Goal: Task Accomplishment & Management: Use online tool/utility

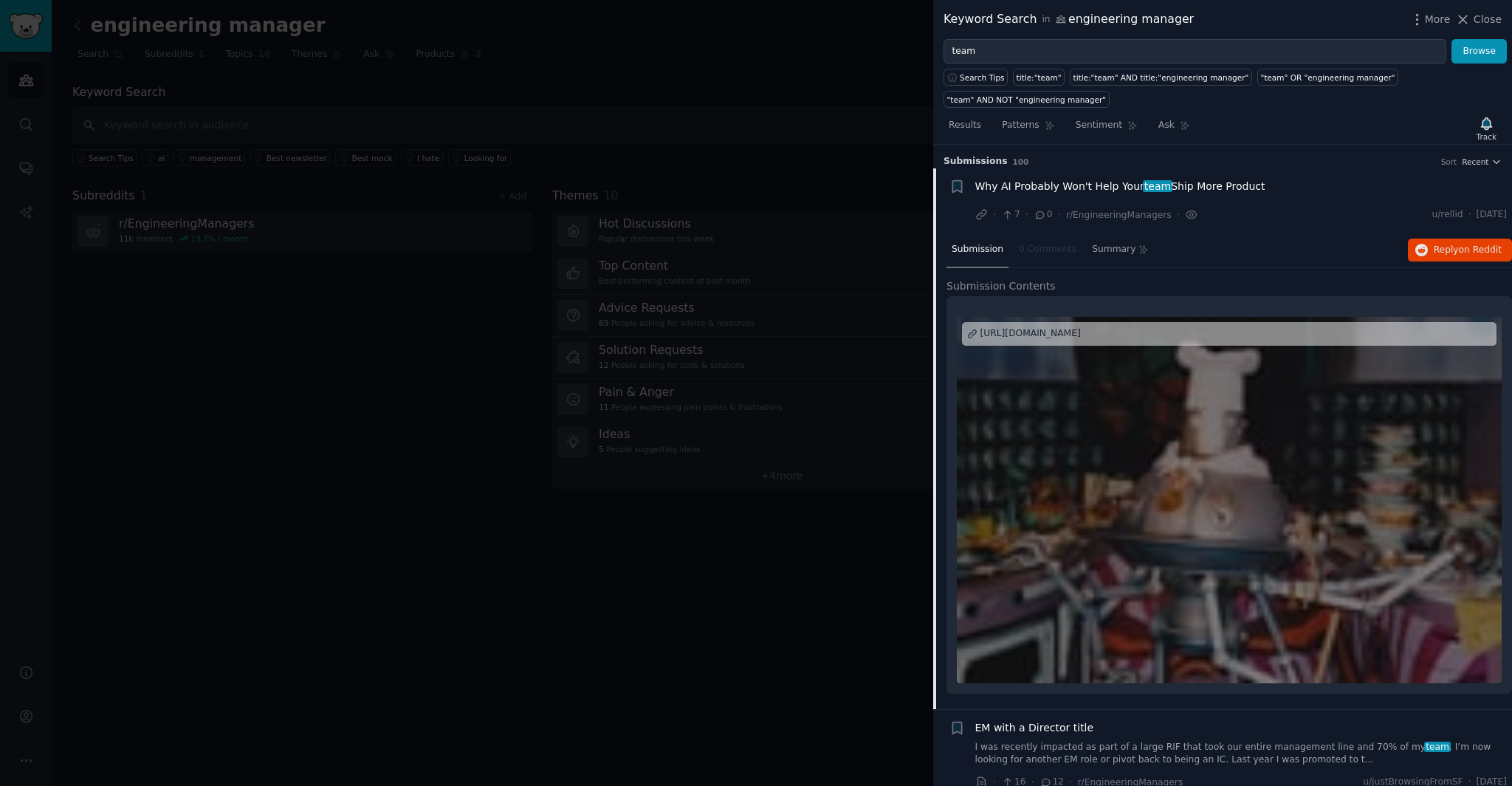
scroll to position [196, 0]
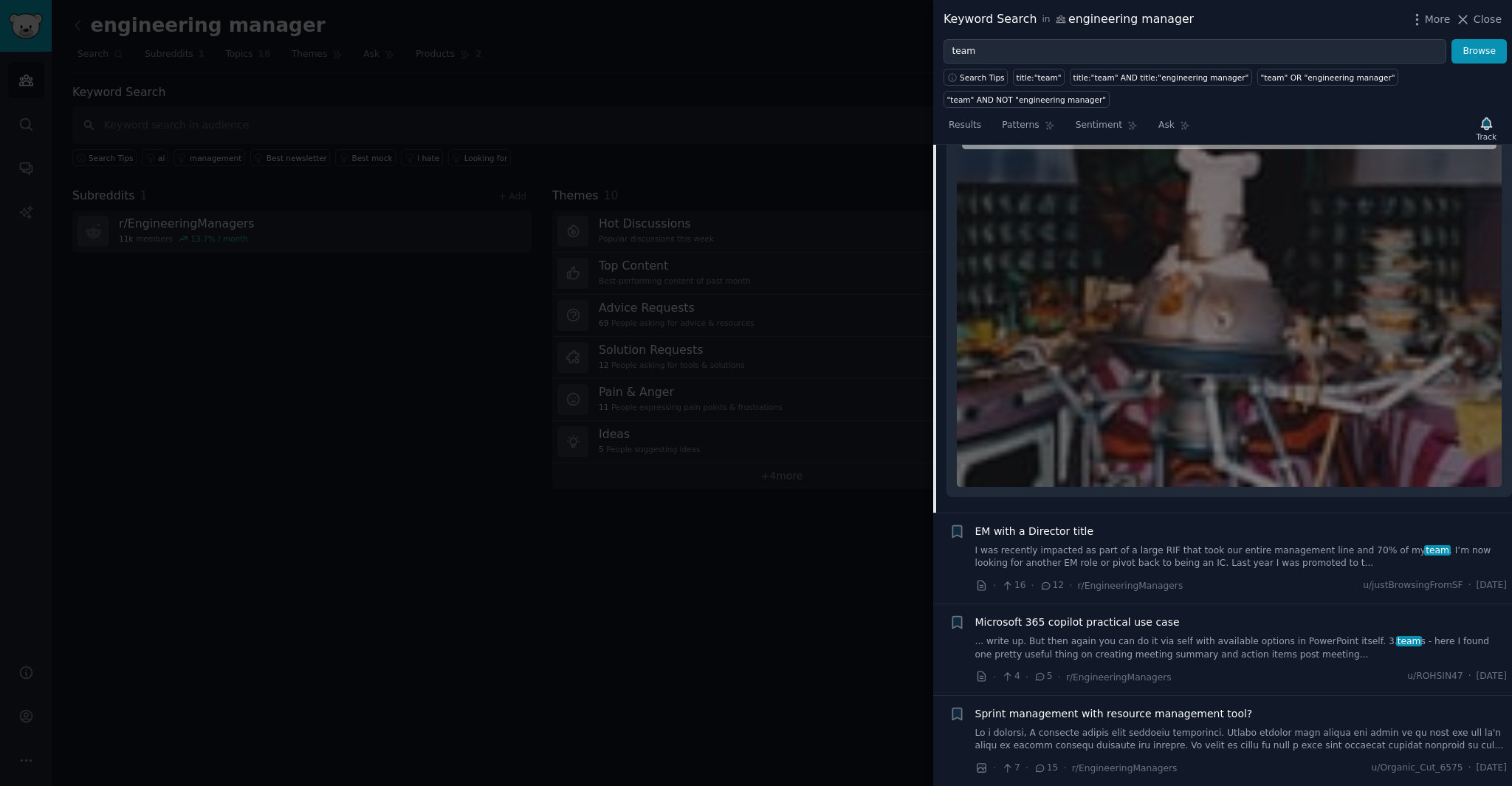
click at [1480, 23] on span "Close" at bounding box center [1487, 20] width 28 height 15
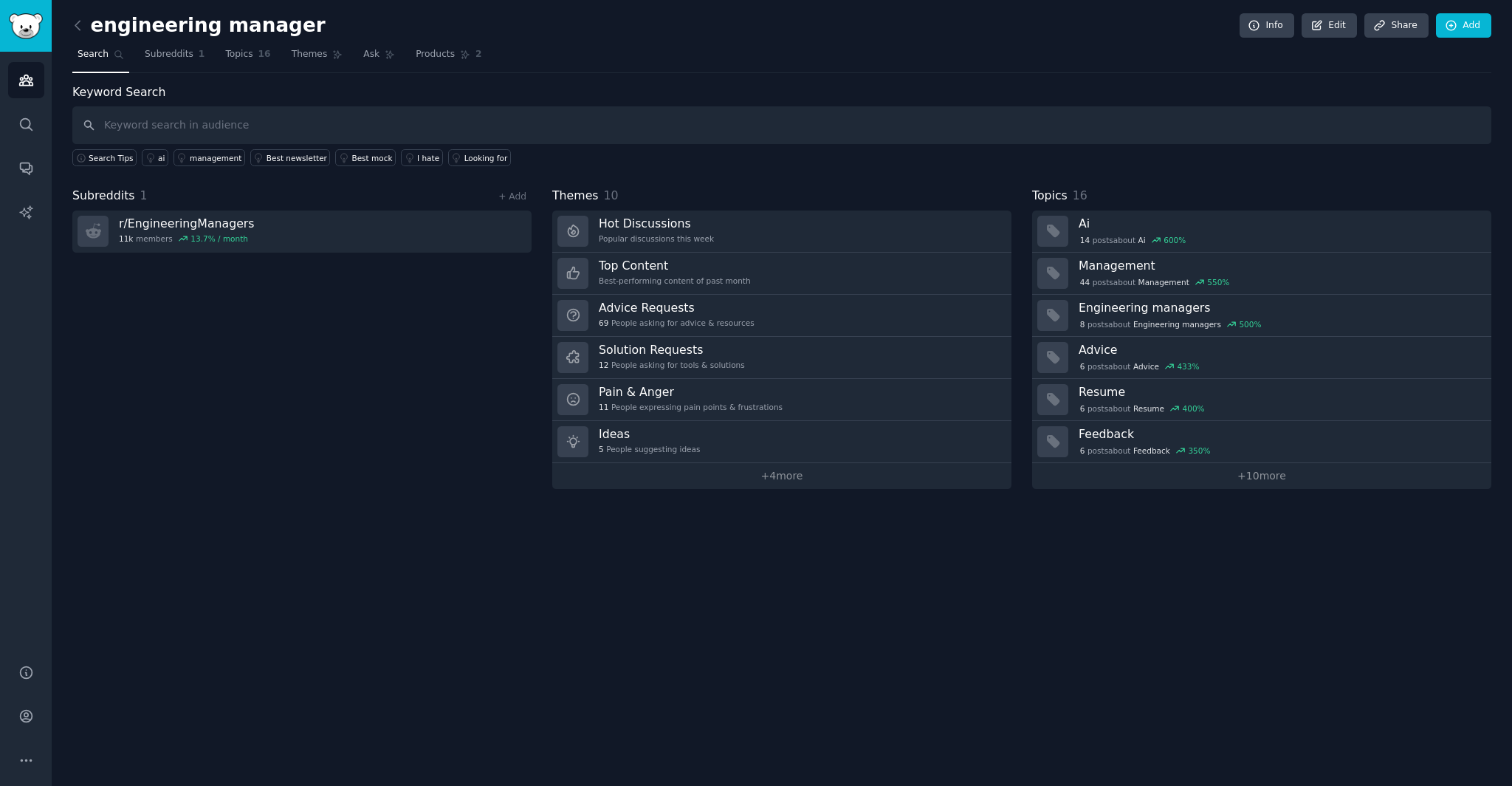
click at [74, 32] on link at bounding box center [82, 26] width 19 height 24
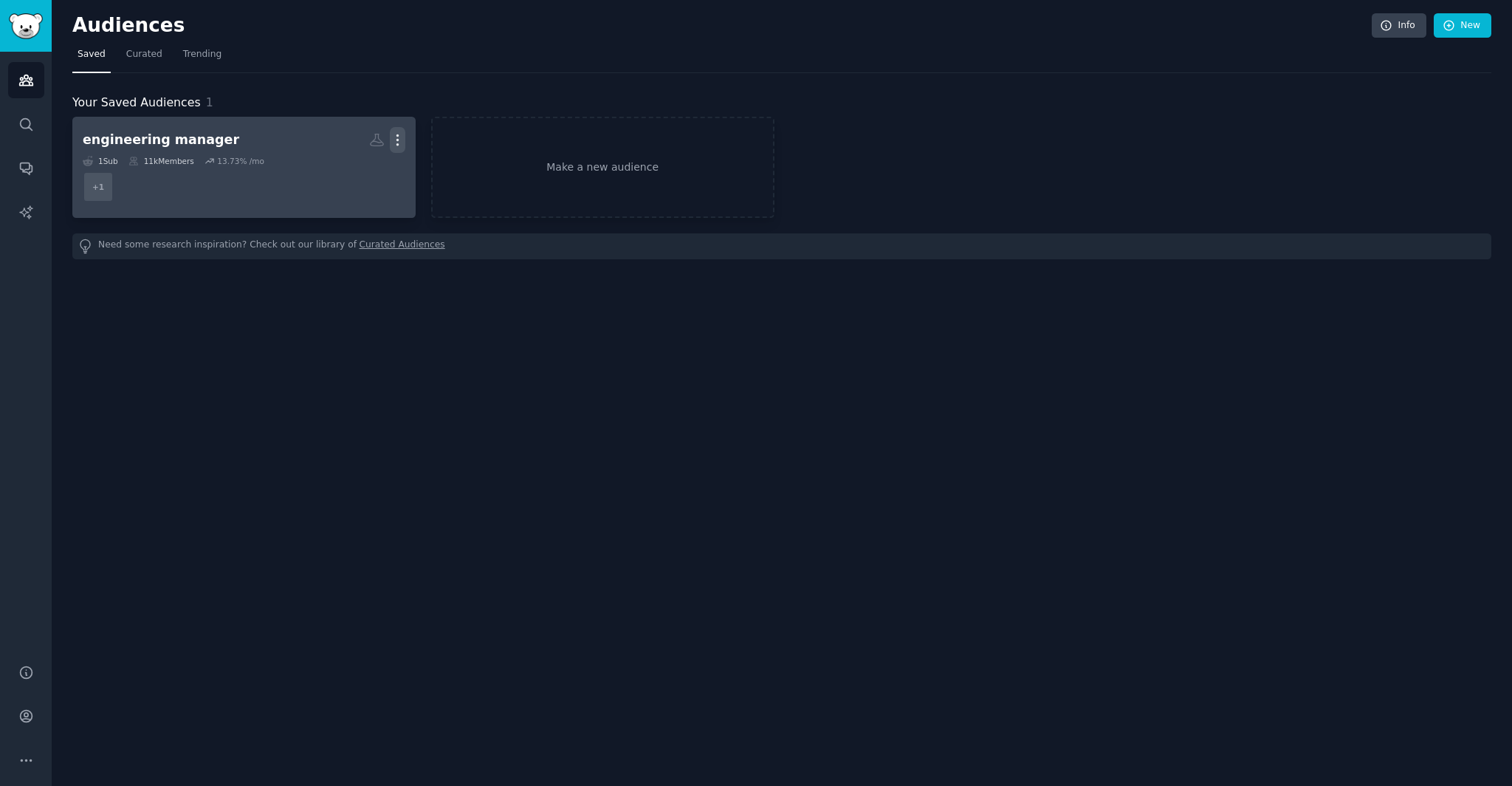
click at [397, 142] on icon "button" at bounding box center [397, 140] width 15 height 15
click at [366, 180] on div "Delete" at bounding box center [346, 171] width 70 height 31
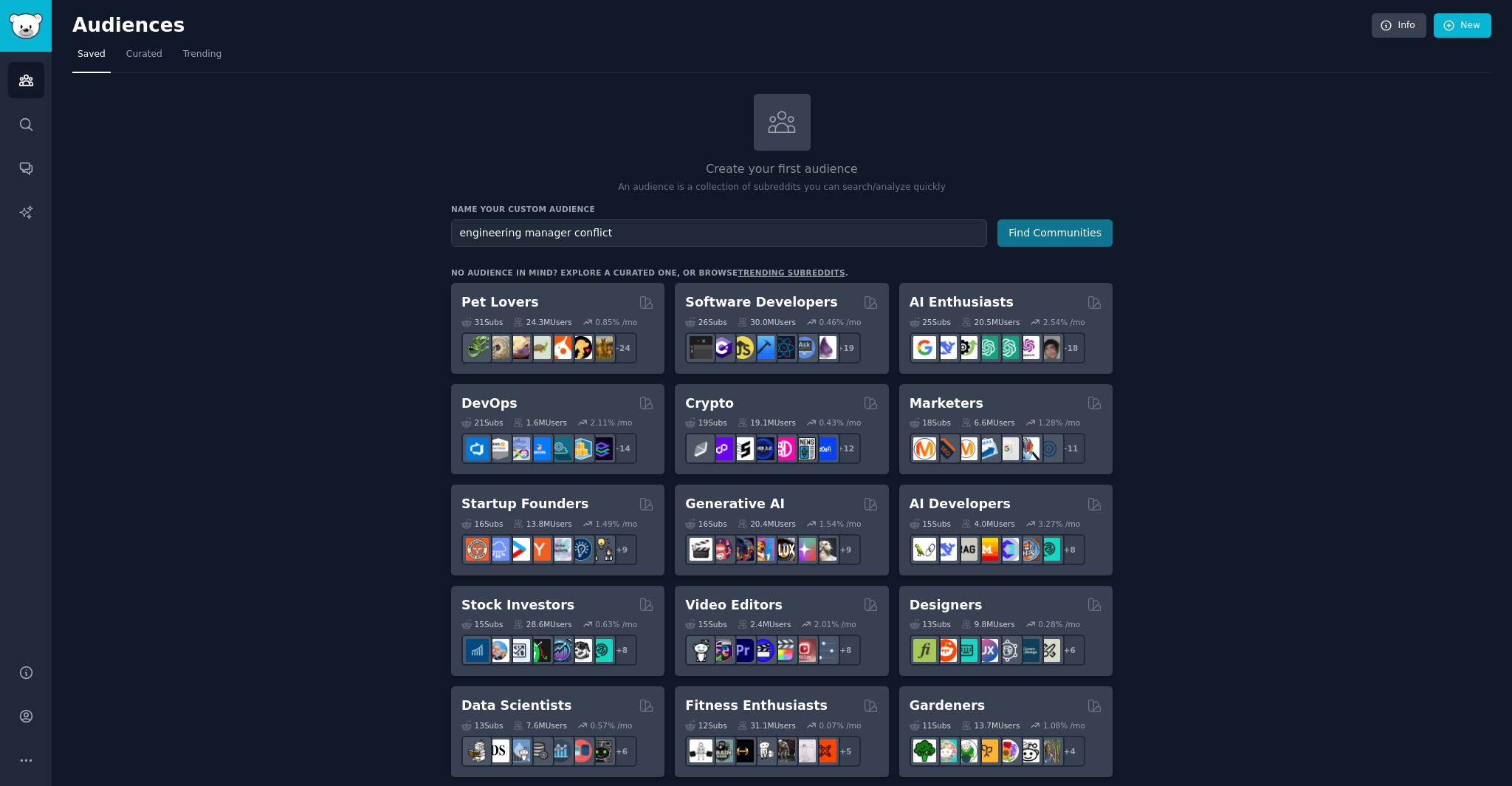
type input "engineering manager conflict"
click at [1012, 237] on button "Find Communities" at bounding box center [1054, 233] width 115 height 27
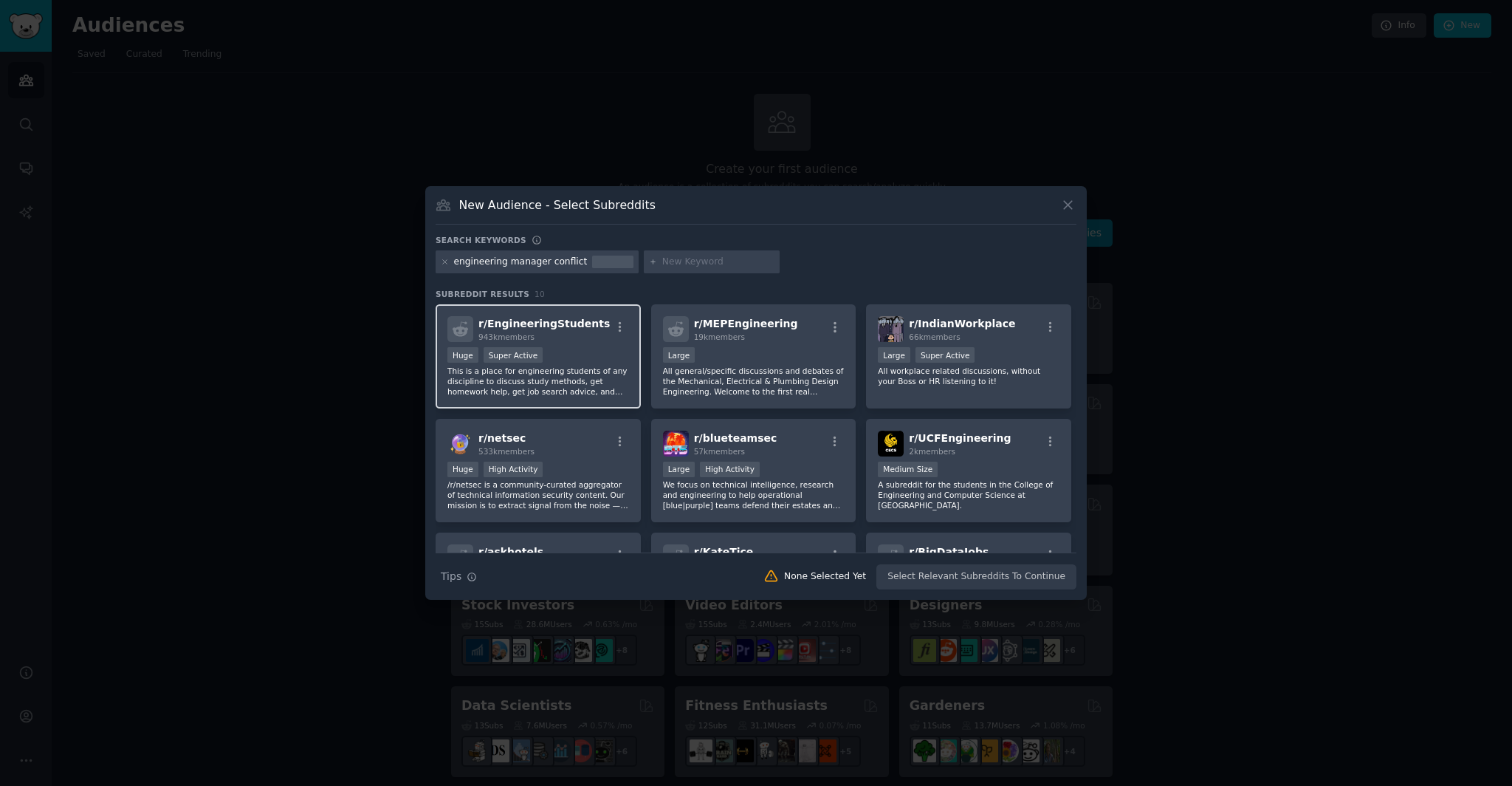
click at [571, 375] on p "This is a place for engineering students of any discipline to discuss study met…" at bounding box center [538, 381] width 182 height 31
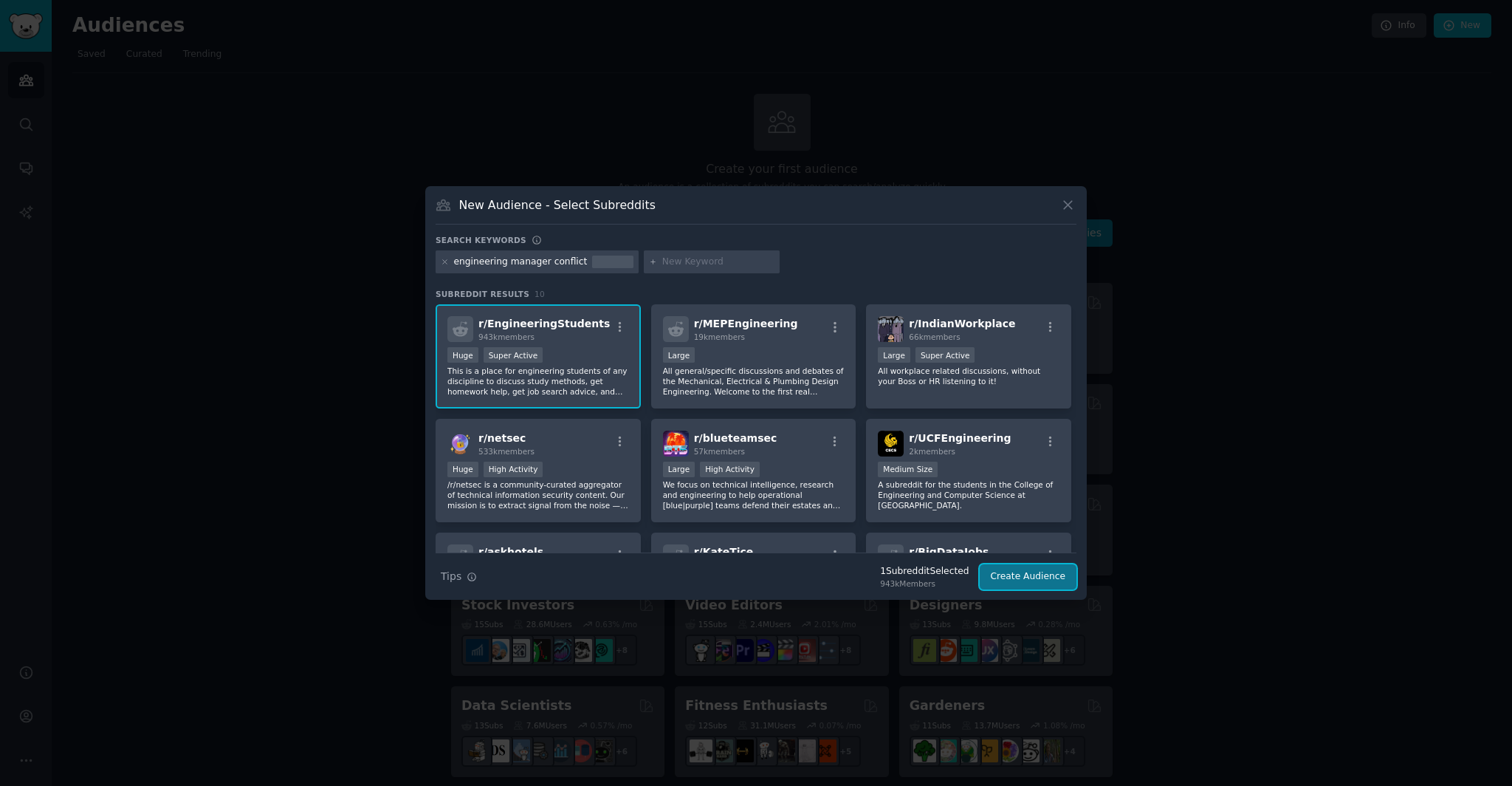
click at [1036, 582] on button "Create Audience" at bounding box center [1028, 576] width 97 height 25
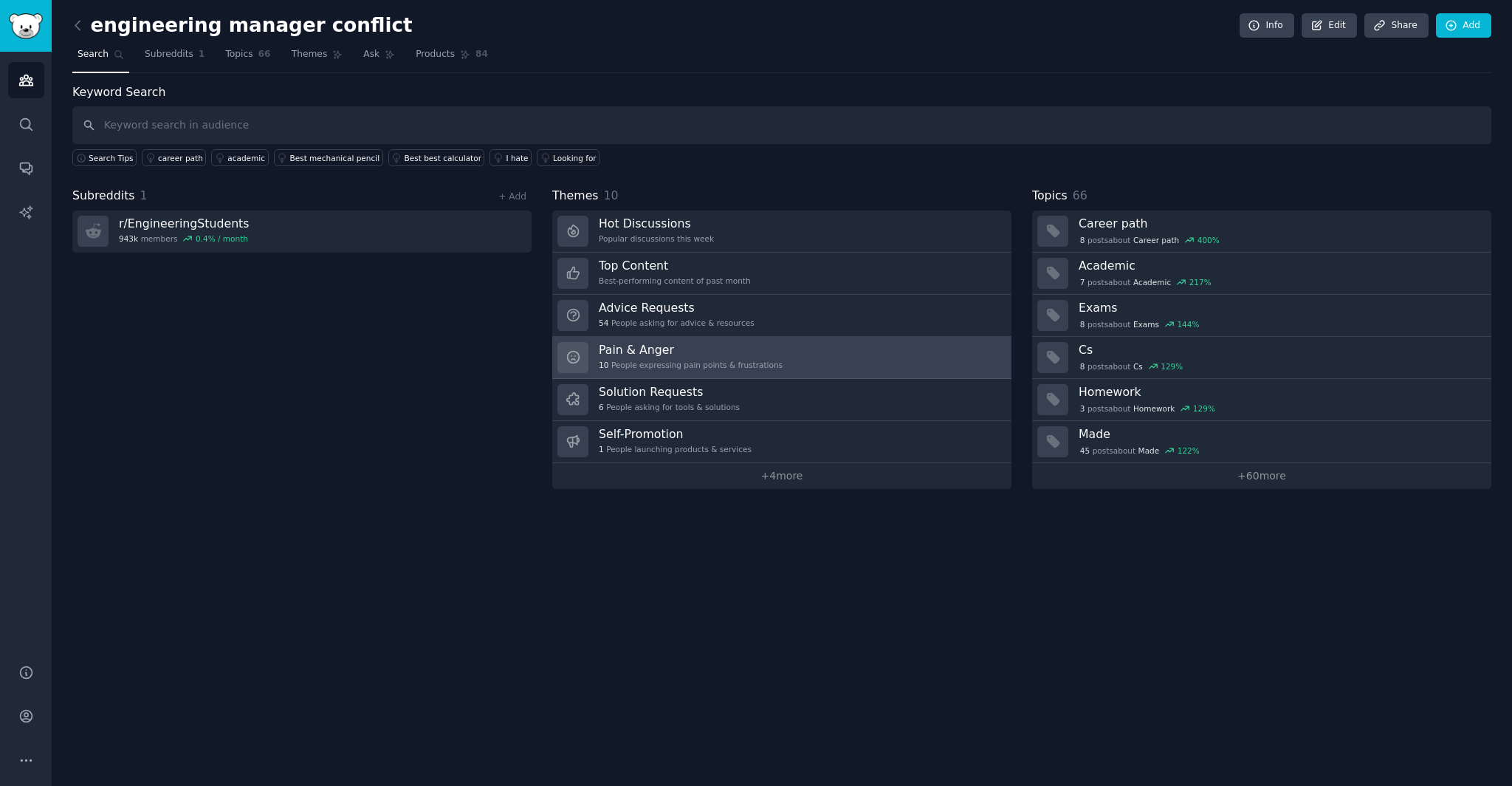
click at [835, 361] on link "Pain & Anger 10 People expressing pain points & frustrations" at bounding box center [782, 357] width 459 height 42
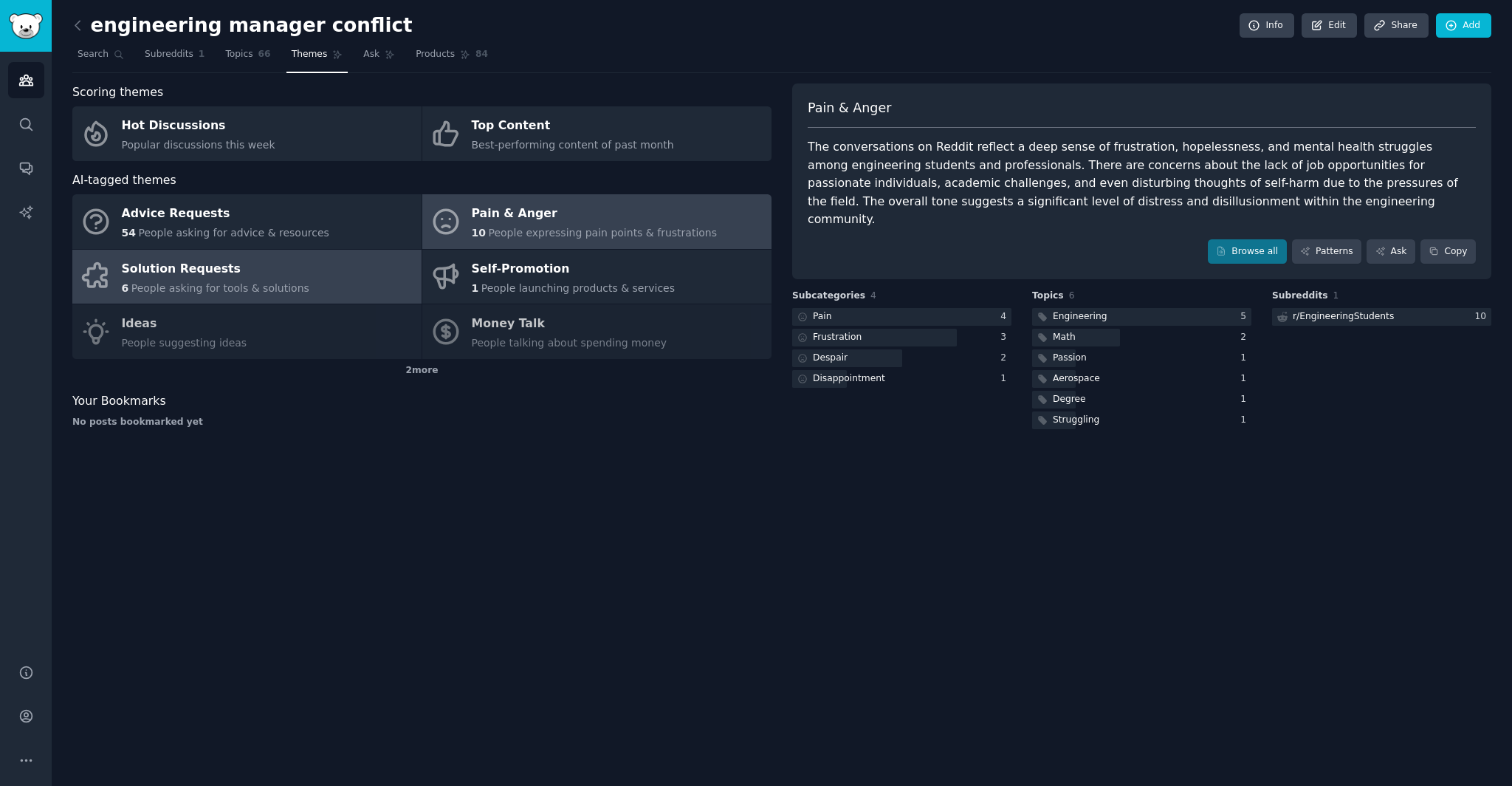
click at [294, 271] on div "Solution Requests" at bounding box center [216, 269] width 188 height 24
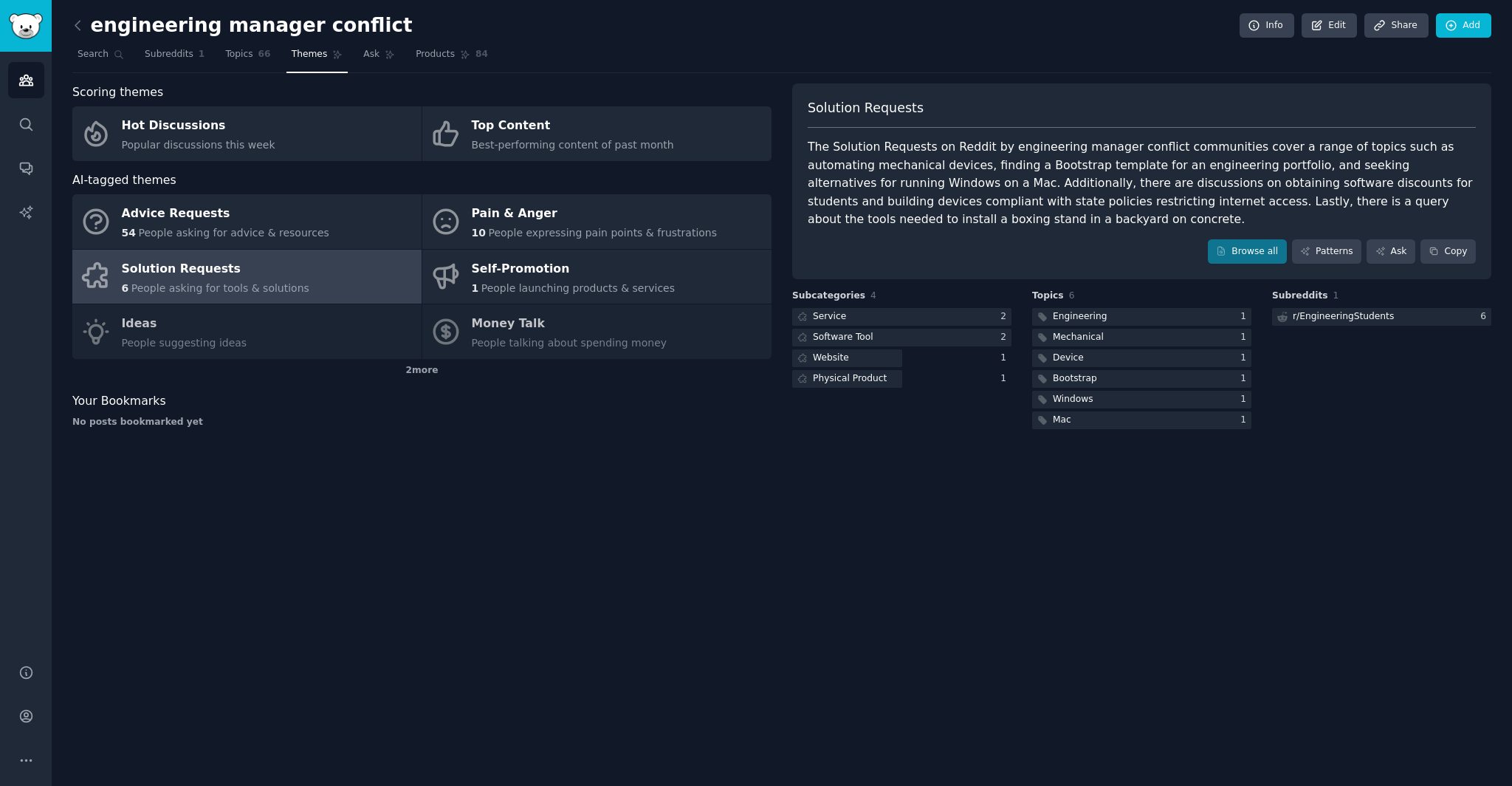
click at [78, 38] on div "engineering manager conflict Info Edit Share Add" at bounding box center [782, 29] width 1419 height 31
click at [78, 30] on icon at bounding box center [77, 25] width 4 height 9
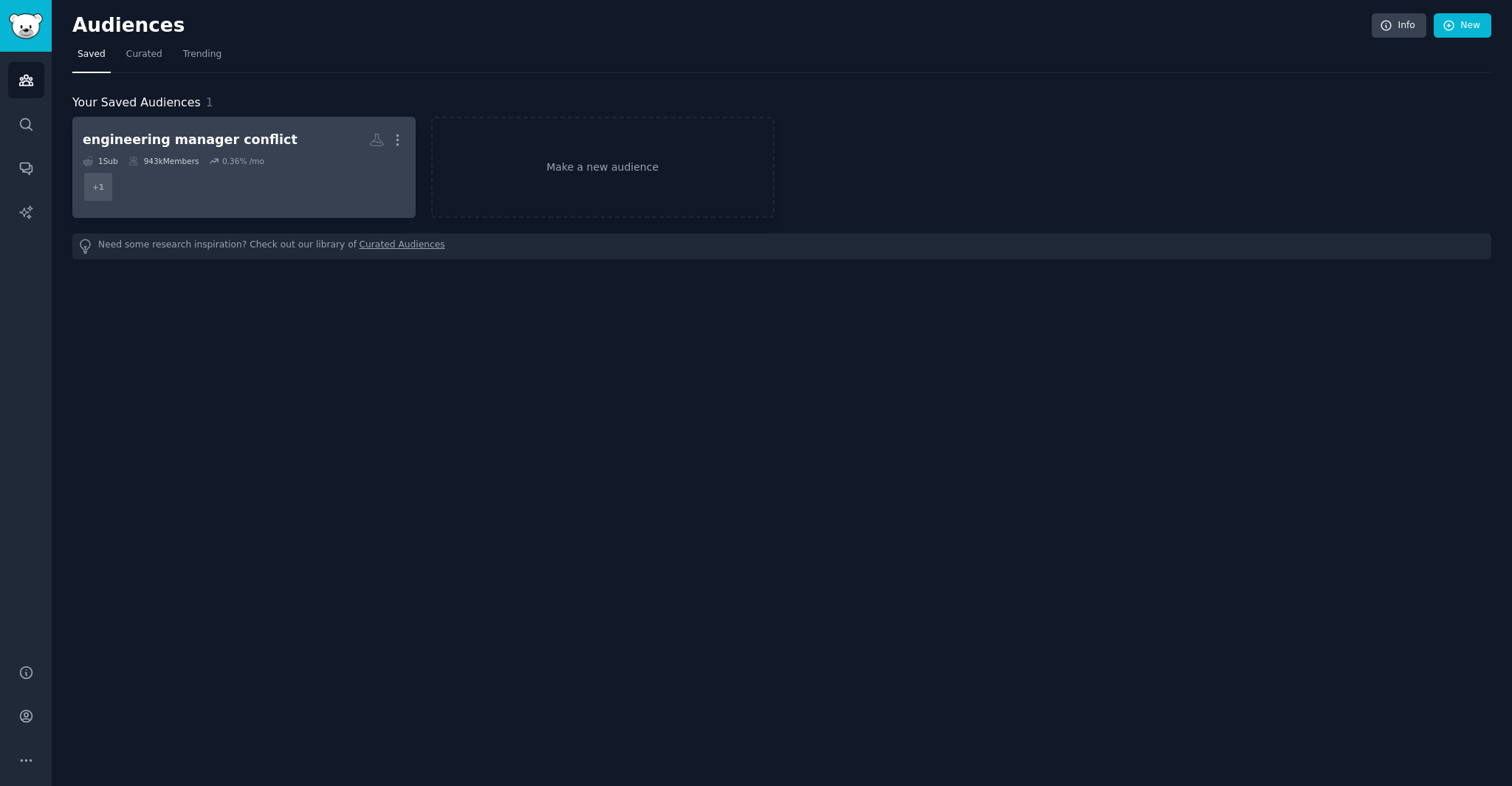
click at [235, 177] on dd "+ 1" at bounding box center [244, 187] width 322 height 42
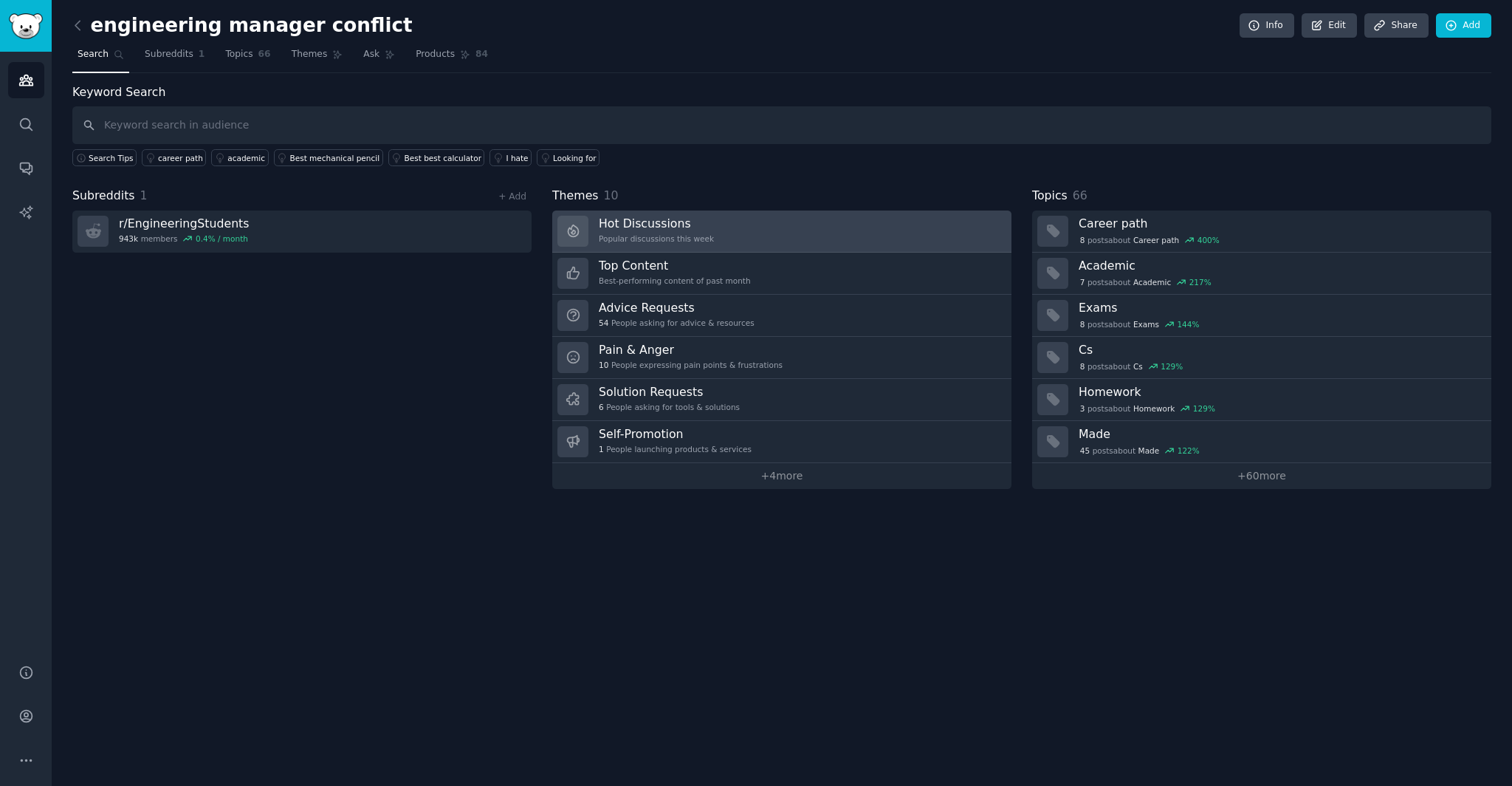
click at [620, 230] on h3 "Hot Discussions" at bounding box center [655, 223] width 115 height 15
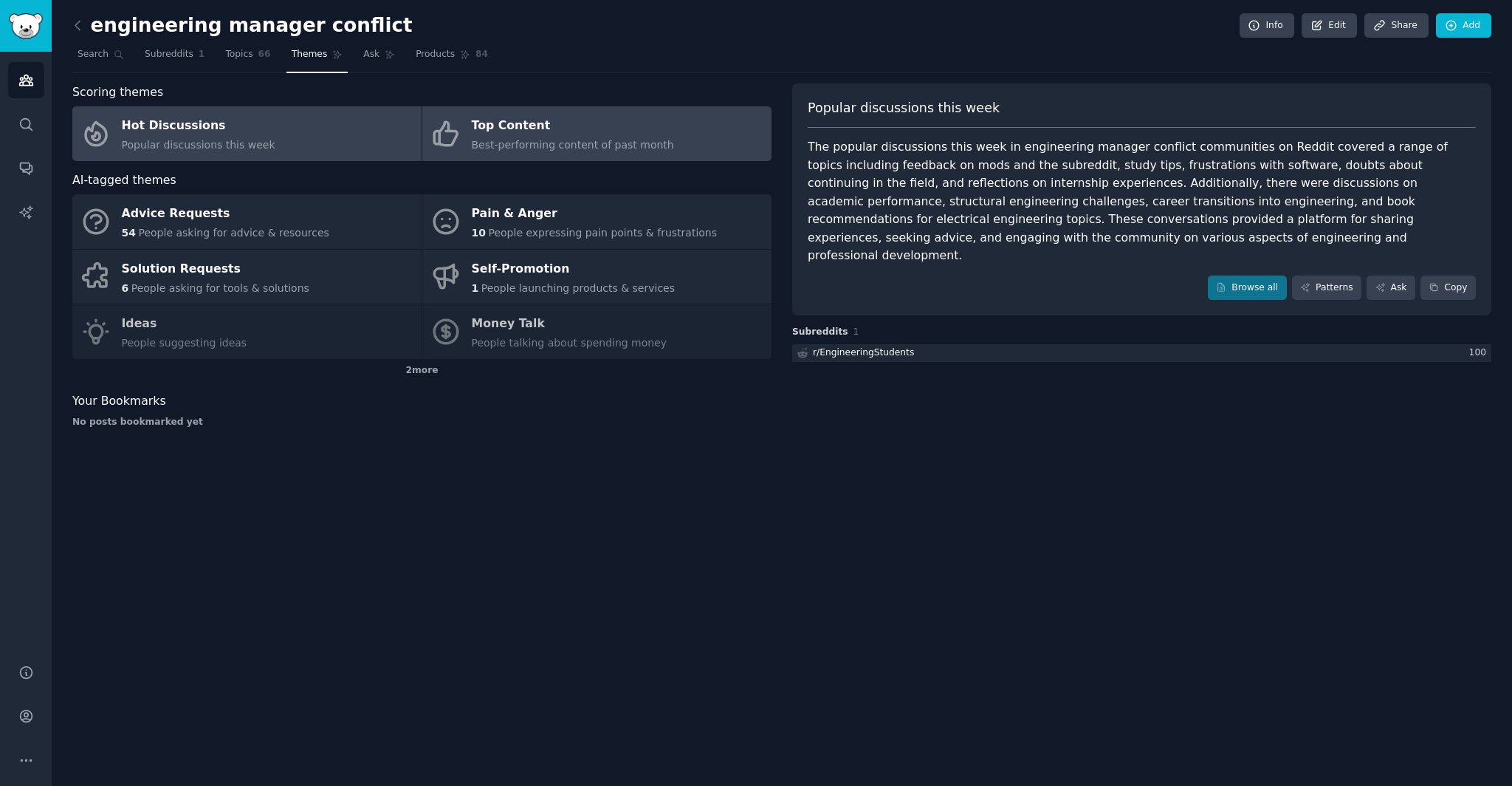
click at [636, 143] on span "Best-performing content of past month" at bounding box center [572, 145] width 202 height 12
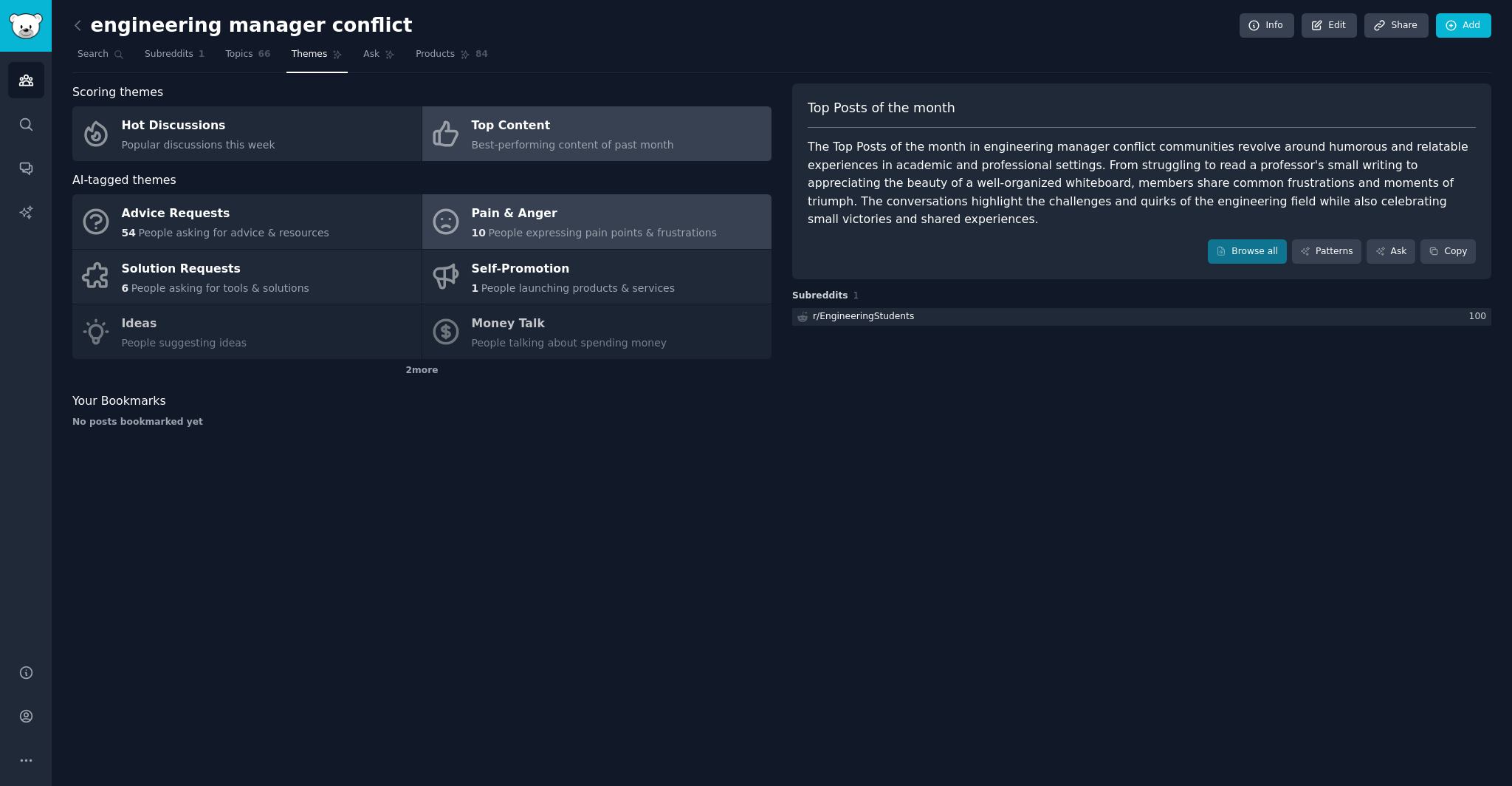
click at [598, 226] on div "10 People expressing pain points & frustrations" at bounding box center [594, 233] width 245 height 15
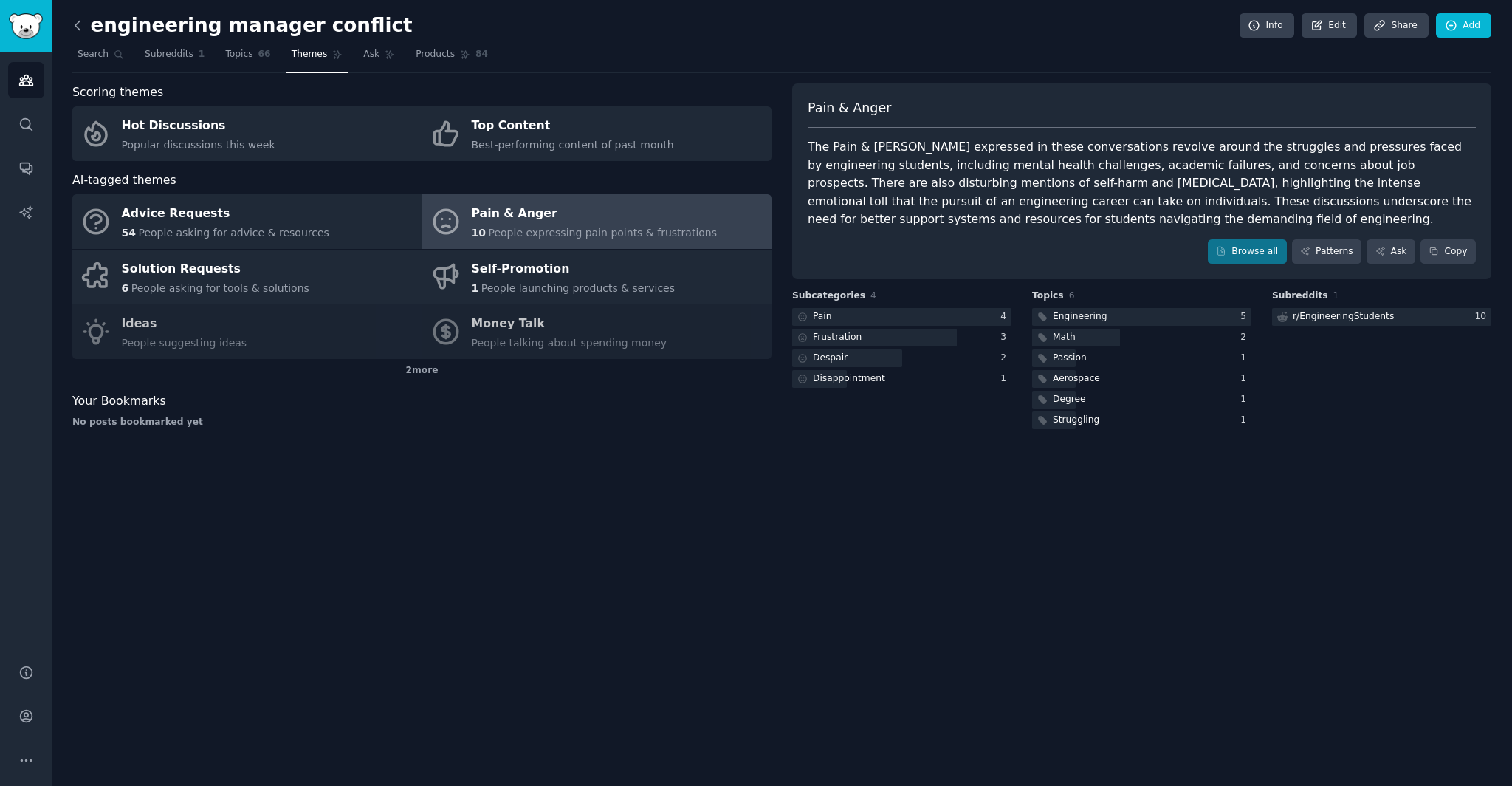
click at [76, 26] on icon at bounding box center [77, 25] width 4 height 9
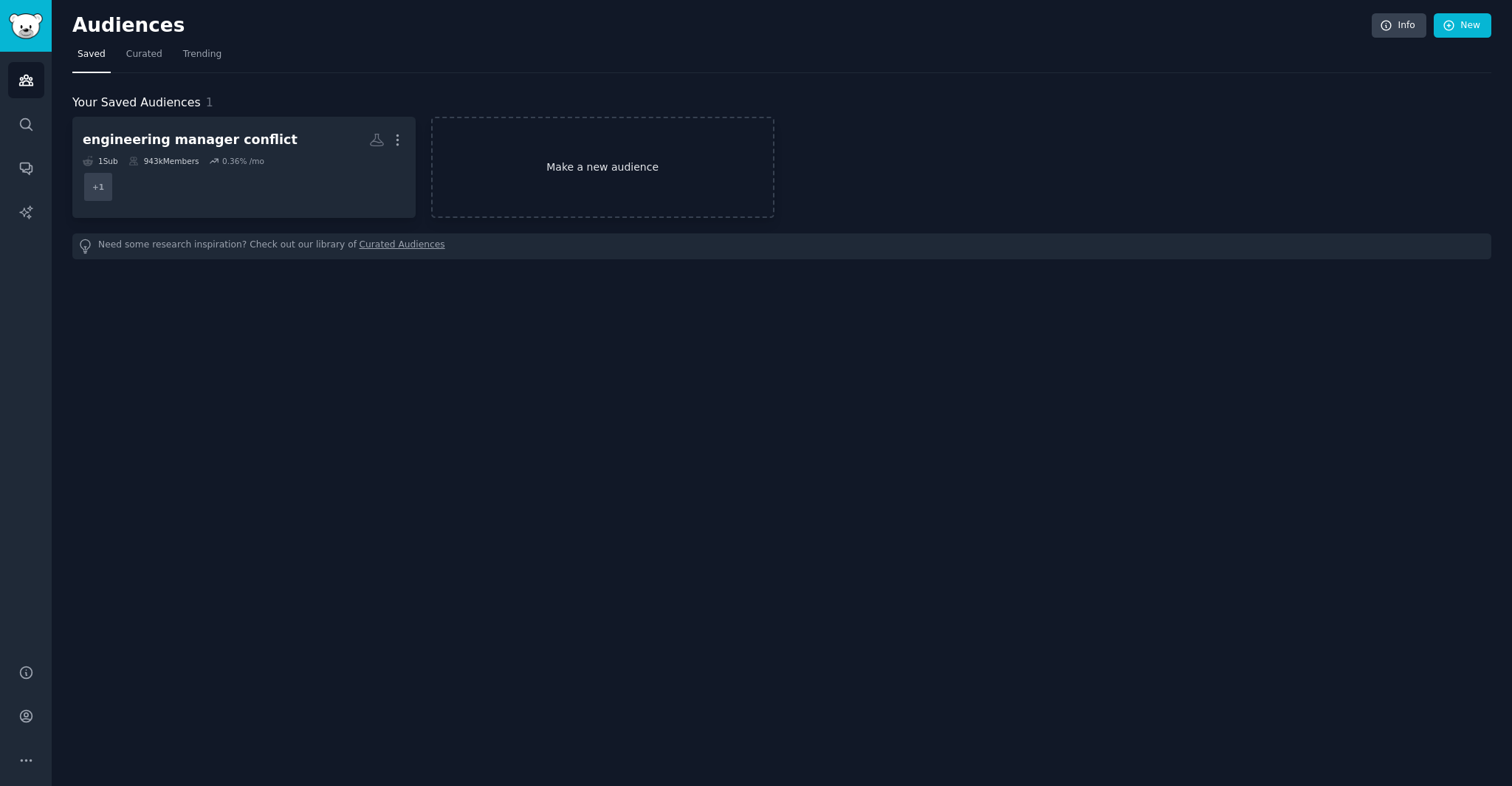
click at [476, 163] on link "Make a new audience" at bounding box center [603, 167] width 343 height 101
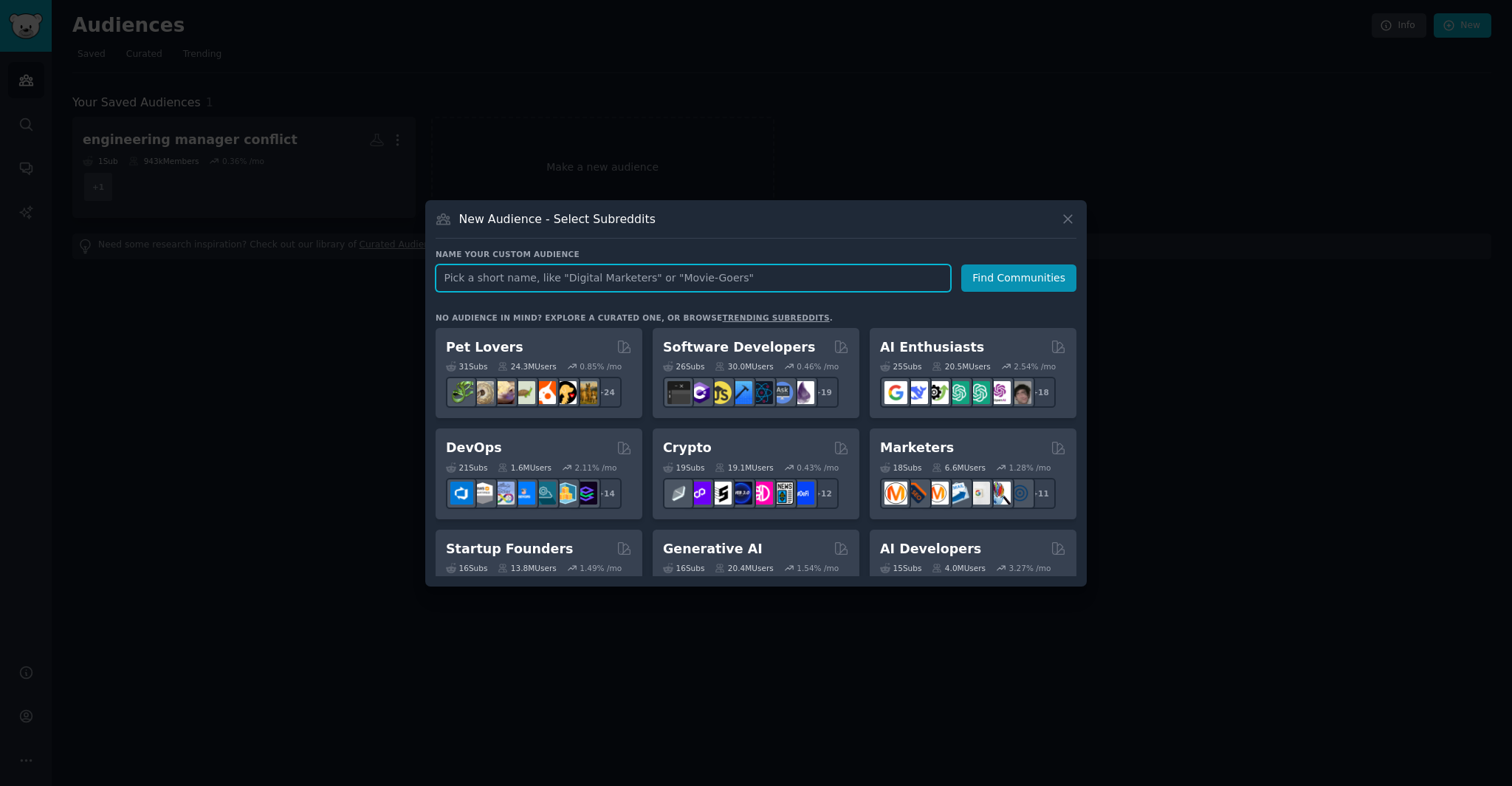
paste input "scrum master communication issues"
type input "scrum master communication issues"
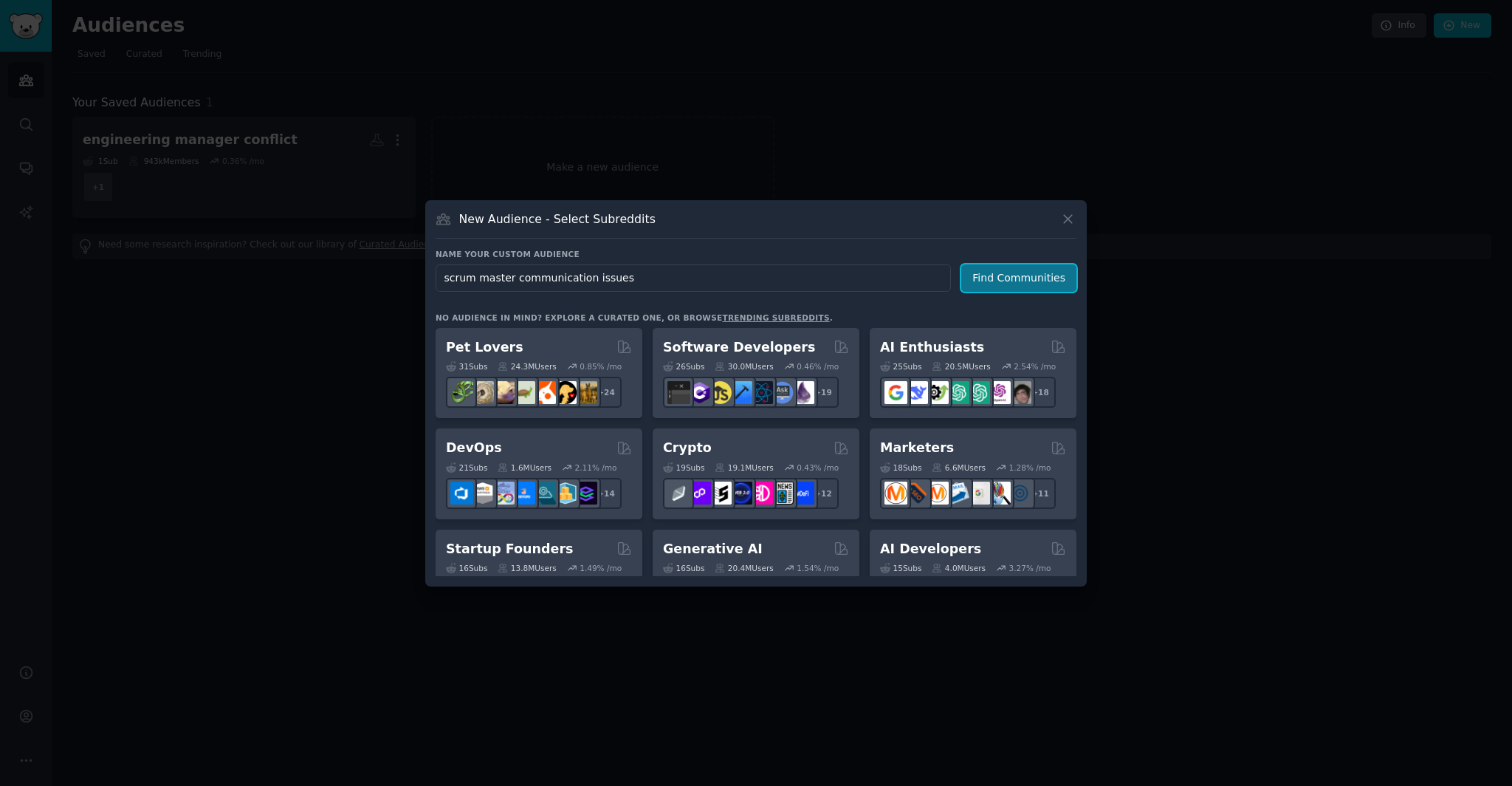
click at [1018, 283] on button "Find Communities" at bounding box center [1019, 278] width 115 height 27
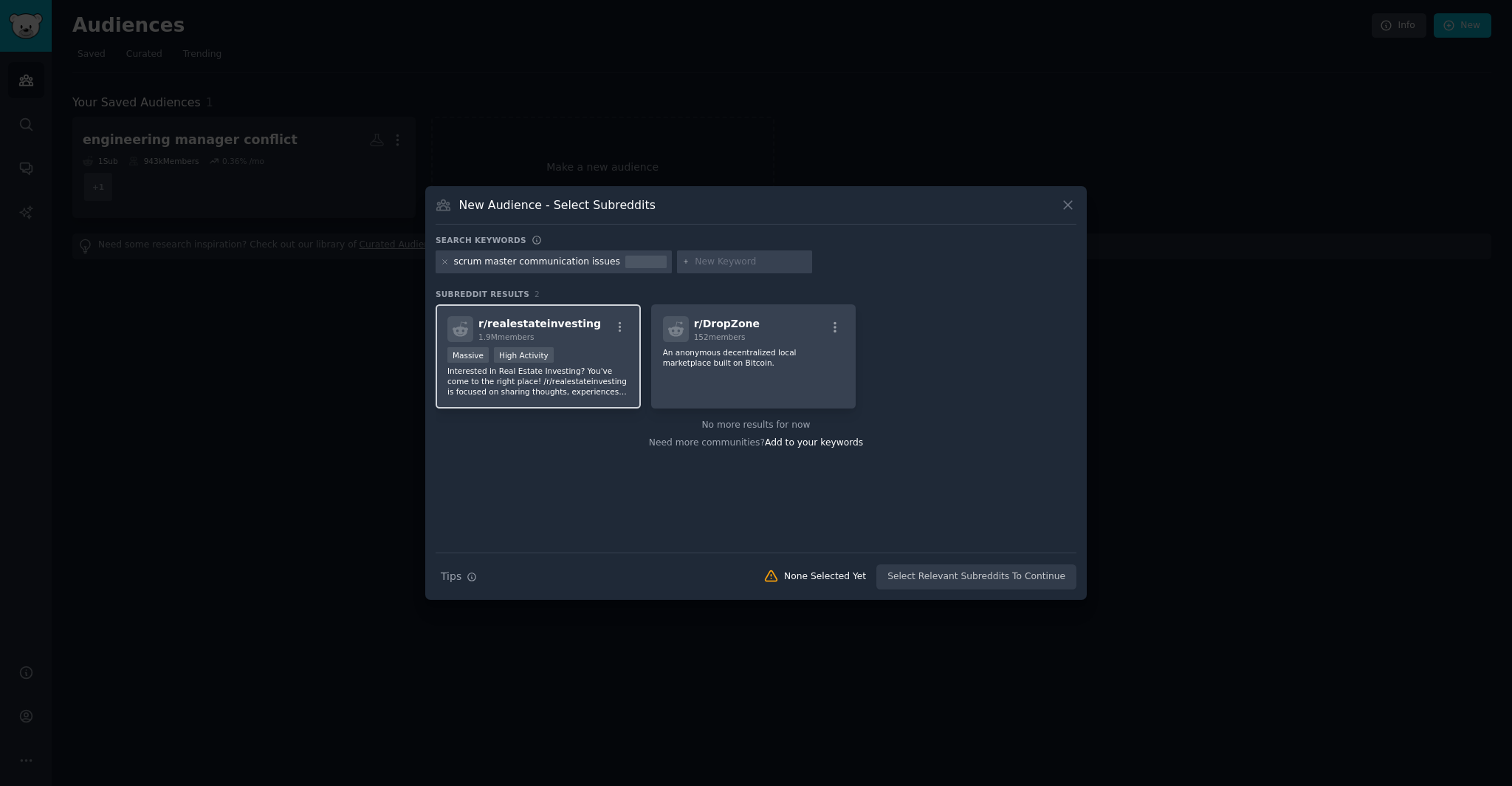
click at [545, 393] on p "Interested in Real Estate Investing? You've come to the right place! /r/realest…" at bounding box center [538, 381] width 182 height 31
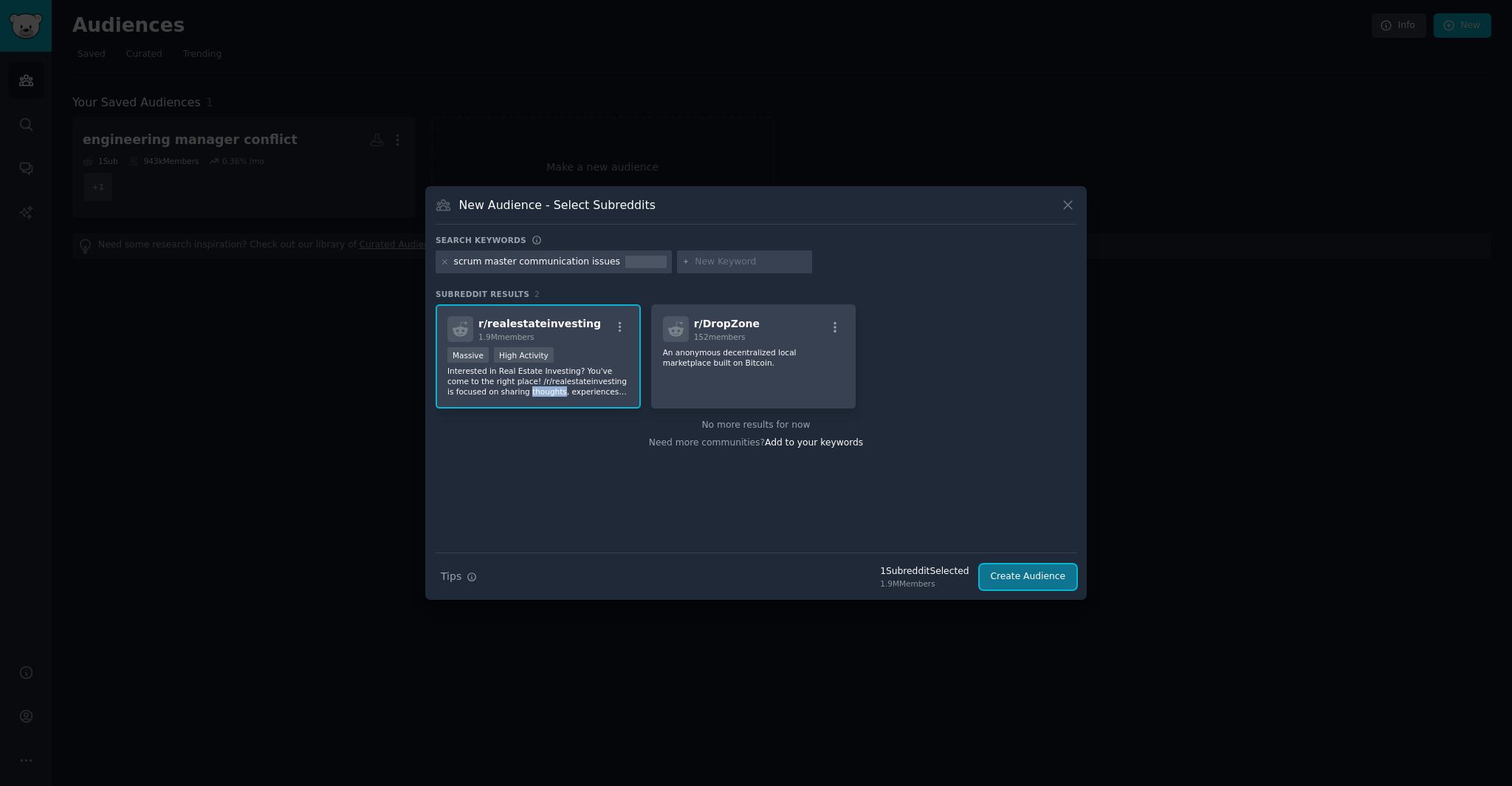
click at [996, 571] on button "Create Audience" at bounding box center [1028, 576] width 97 height 25
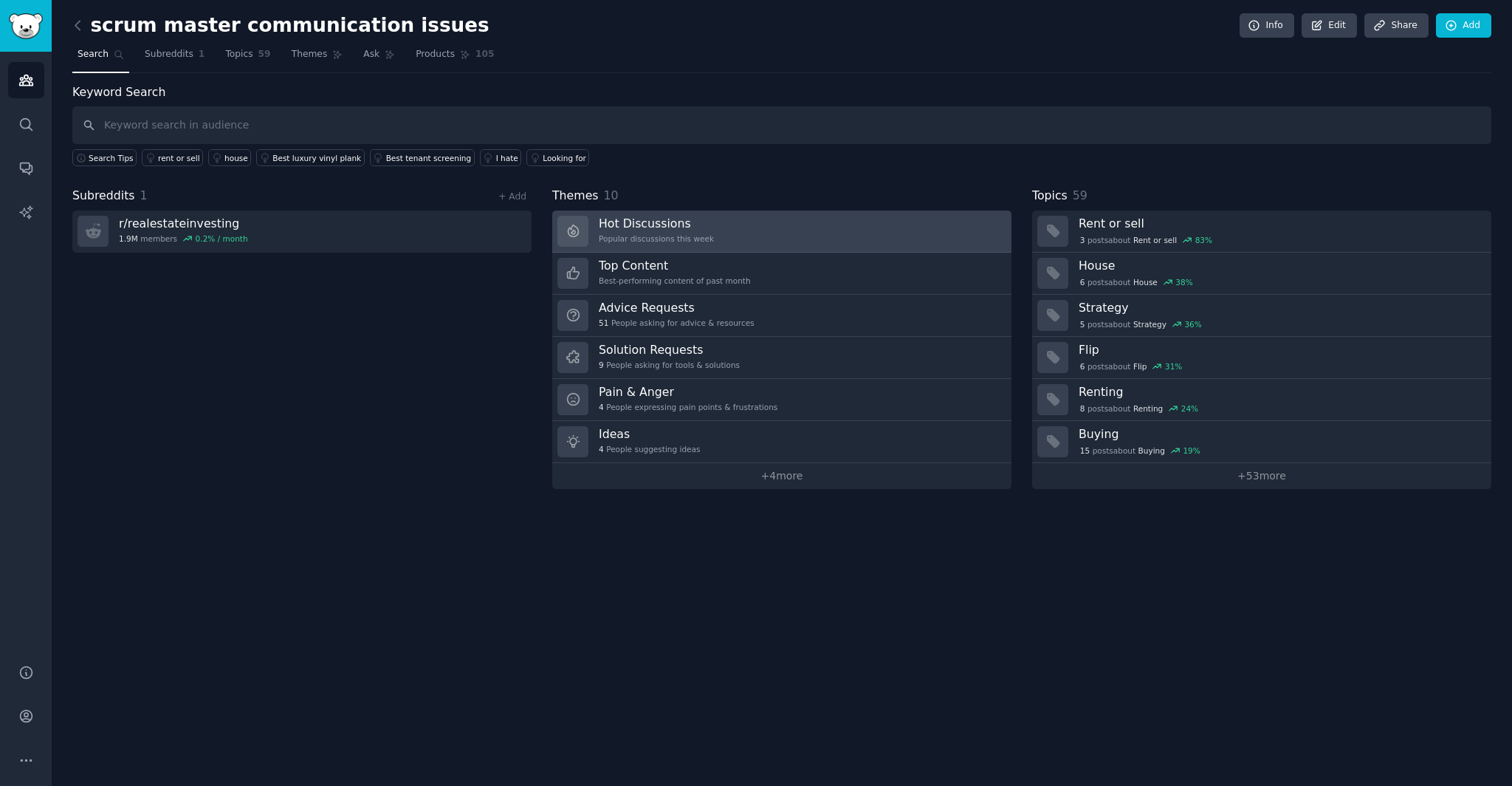
click at [759, 238] on link "Hot Discussions Popular discussions this week" at bounding box center [782, 231] width 459 height 42
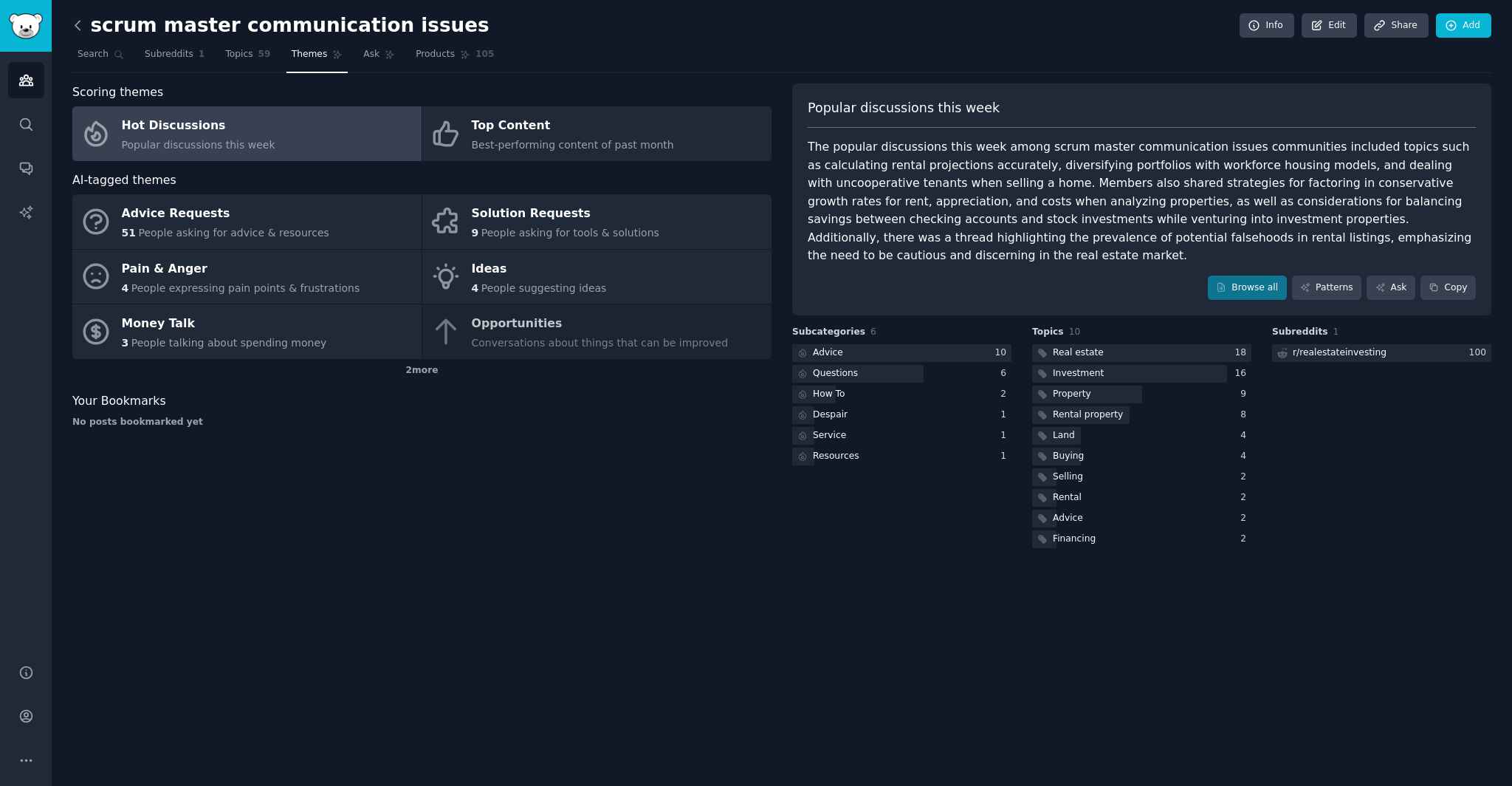
click at [75, 25] on icon at bounding box center [77, 25] width 4 height 9
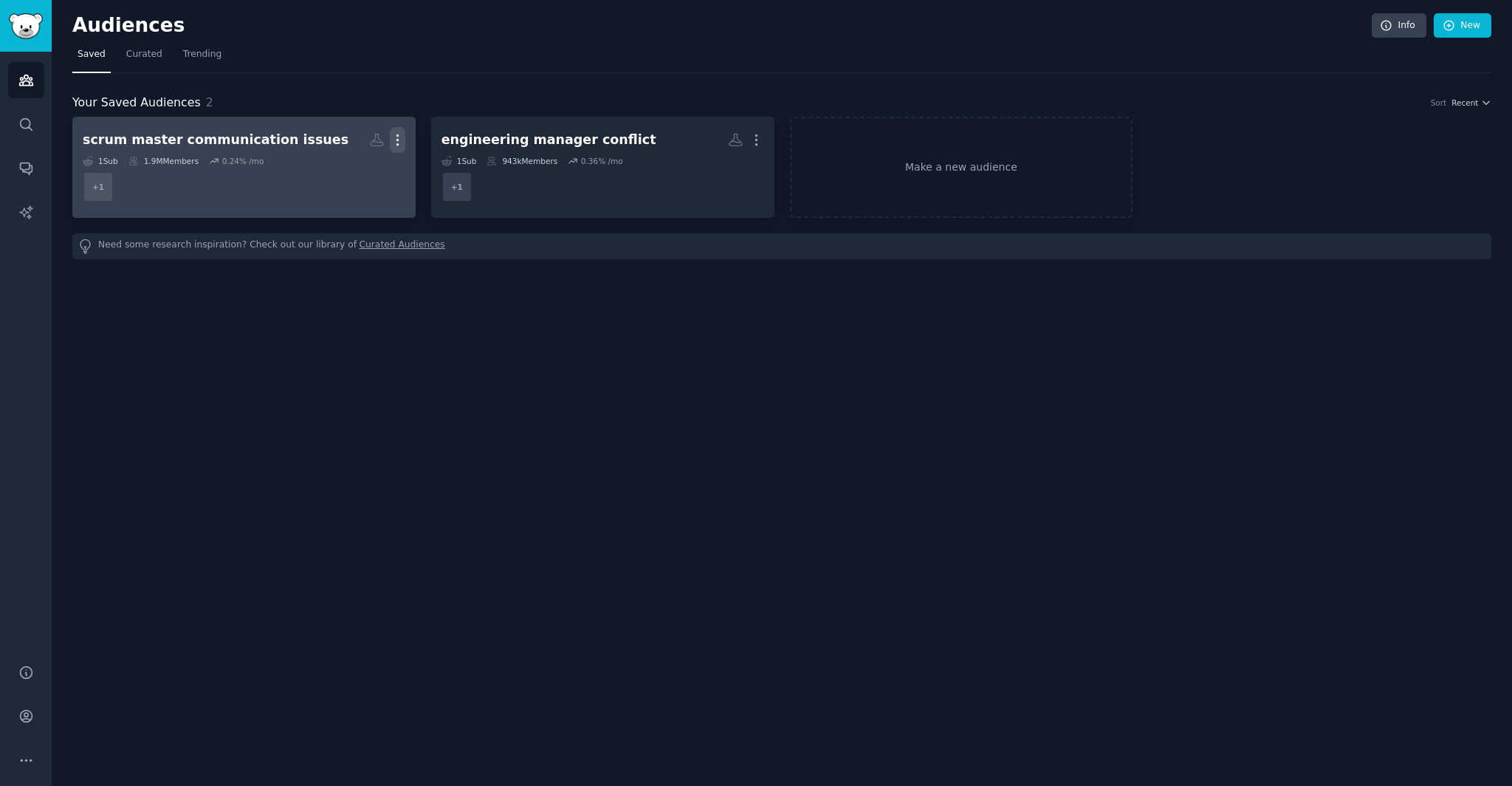
click at [397, 140] on icon "button" at bounding box center [397, 140] width 2 height 10
click at [367, 173] on p "Delete" at bounding box center [357, 170] width 34 height 15
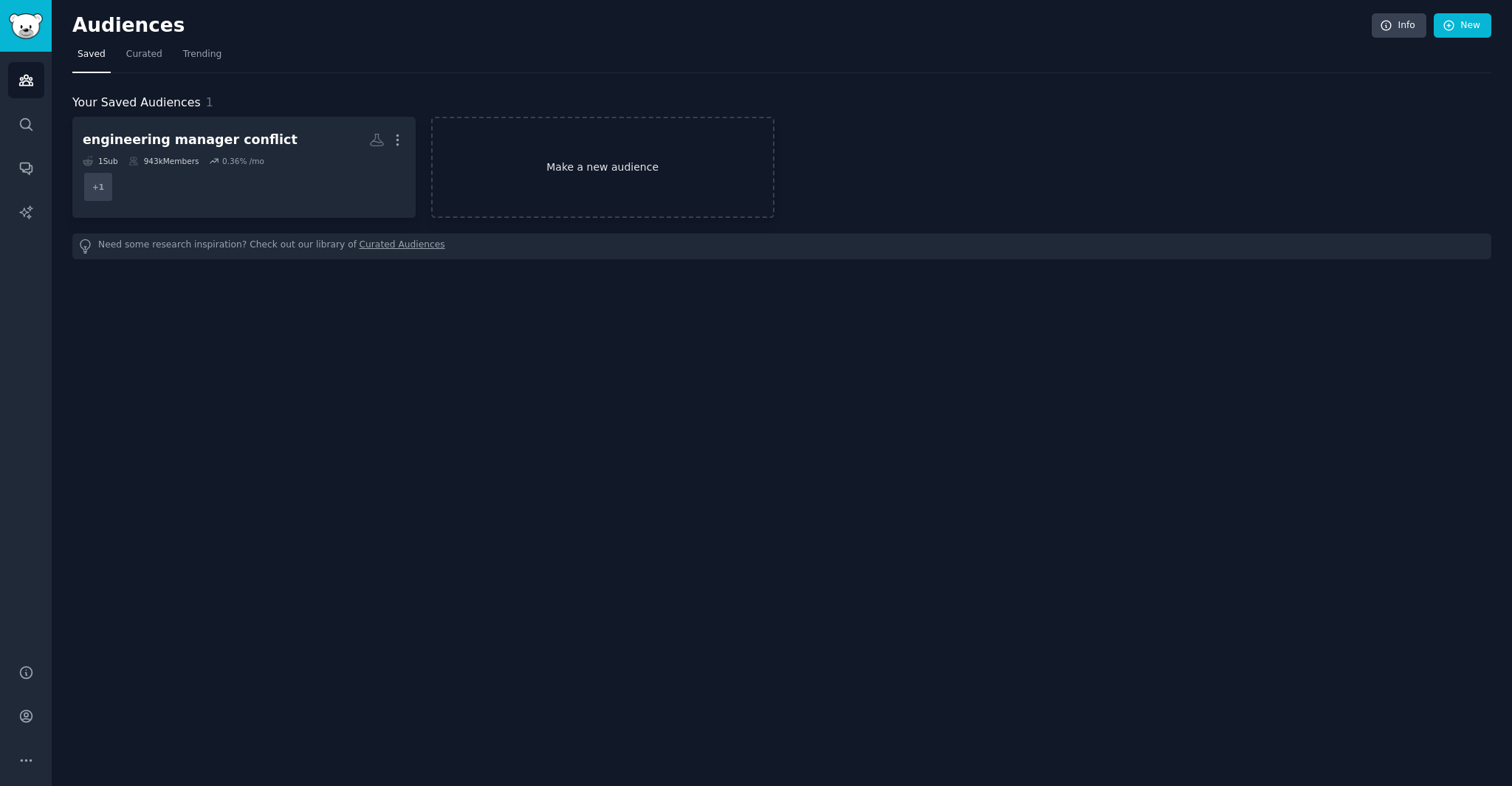
click at [668, 162] on link "Make a new audience" at bounding box center [603, 167] width 343 height 101
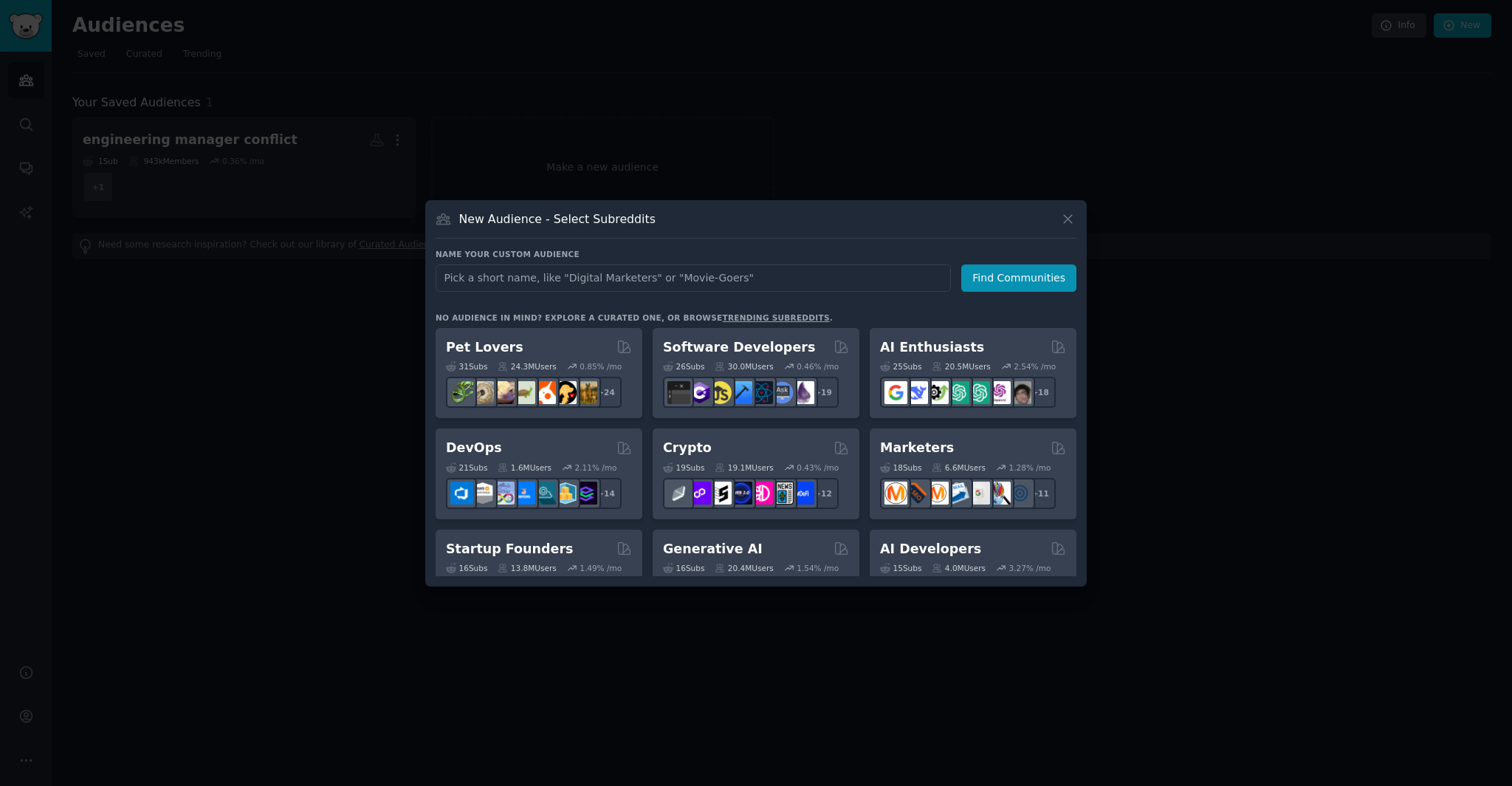
click at [642, 272] on input "text" at bounding box center [693, 278] width 516 height 27
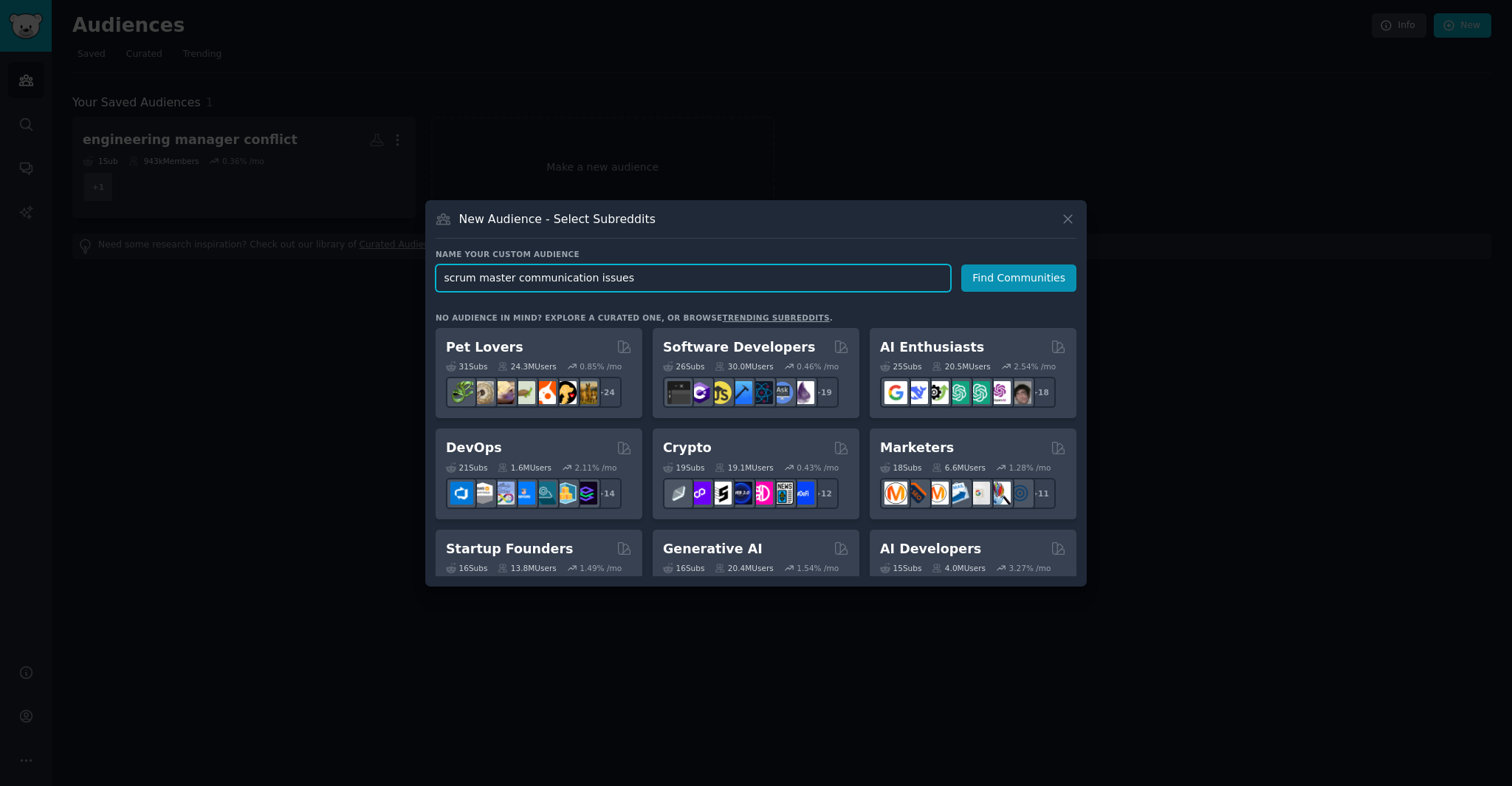
drag, startPoint x: 633, startPoint y: 280, endPoint x: 449, endPoint y: 276, distance: 184.0
click at [449, 276] on input "scrum master communication issues" at bounding box center [693, 278] width 516 height 27
type input "s"
paste input "technical lead team morale"
type input "technical lead team morale"
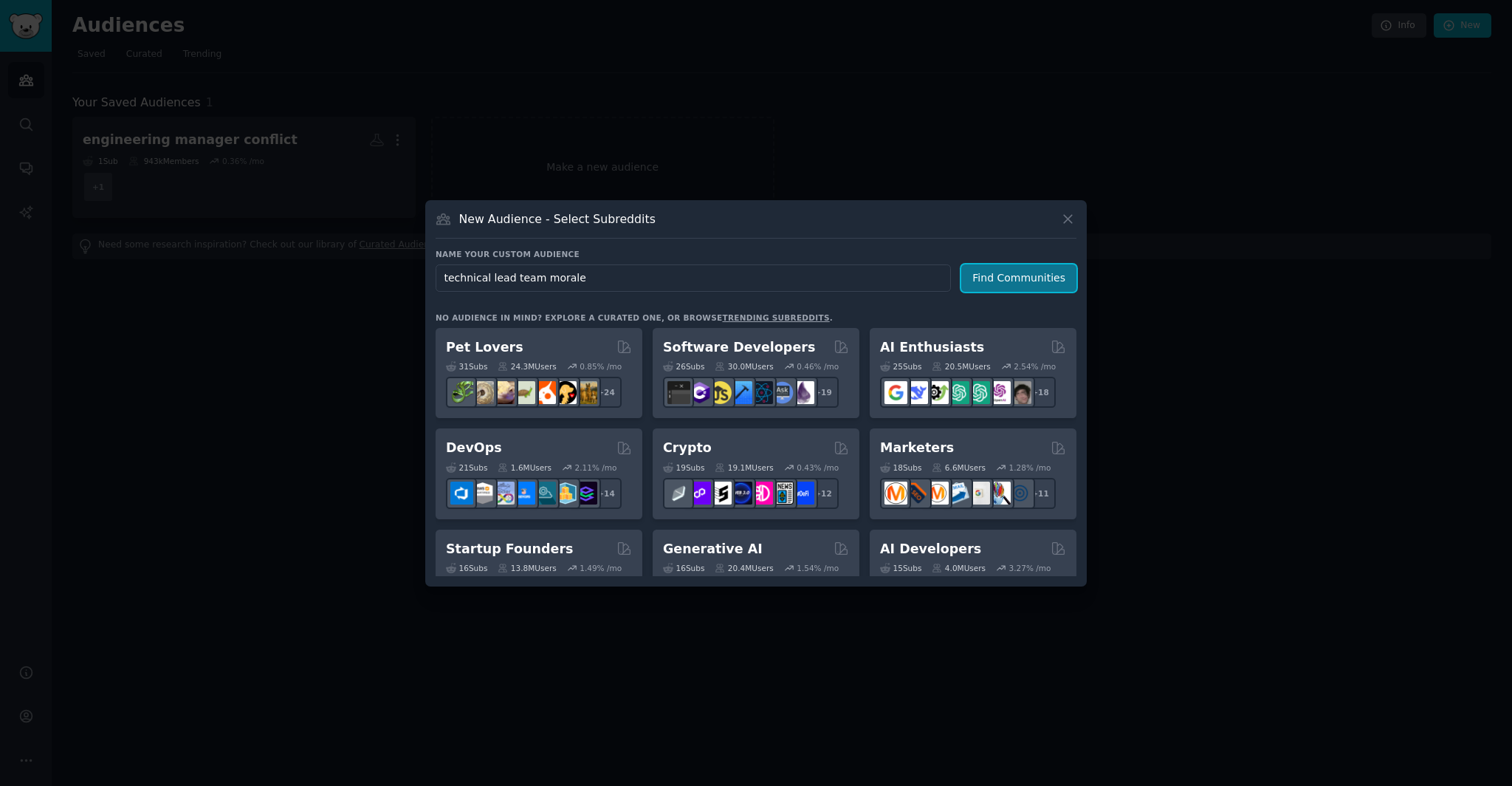
click at [1019, 278] on button "Find Communities" at bounding box center [1019, 278] width 115 height 27
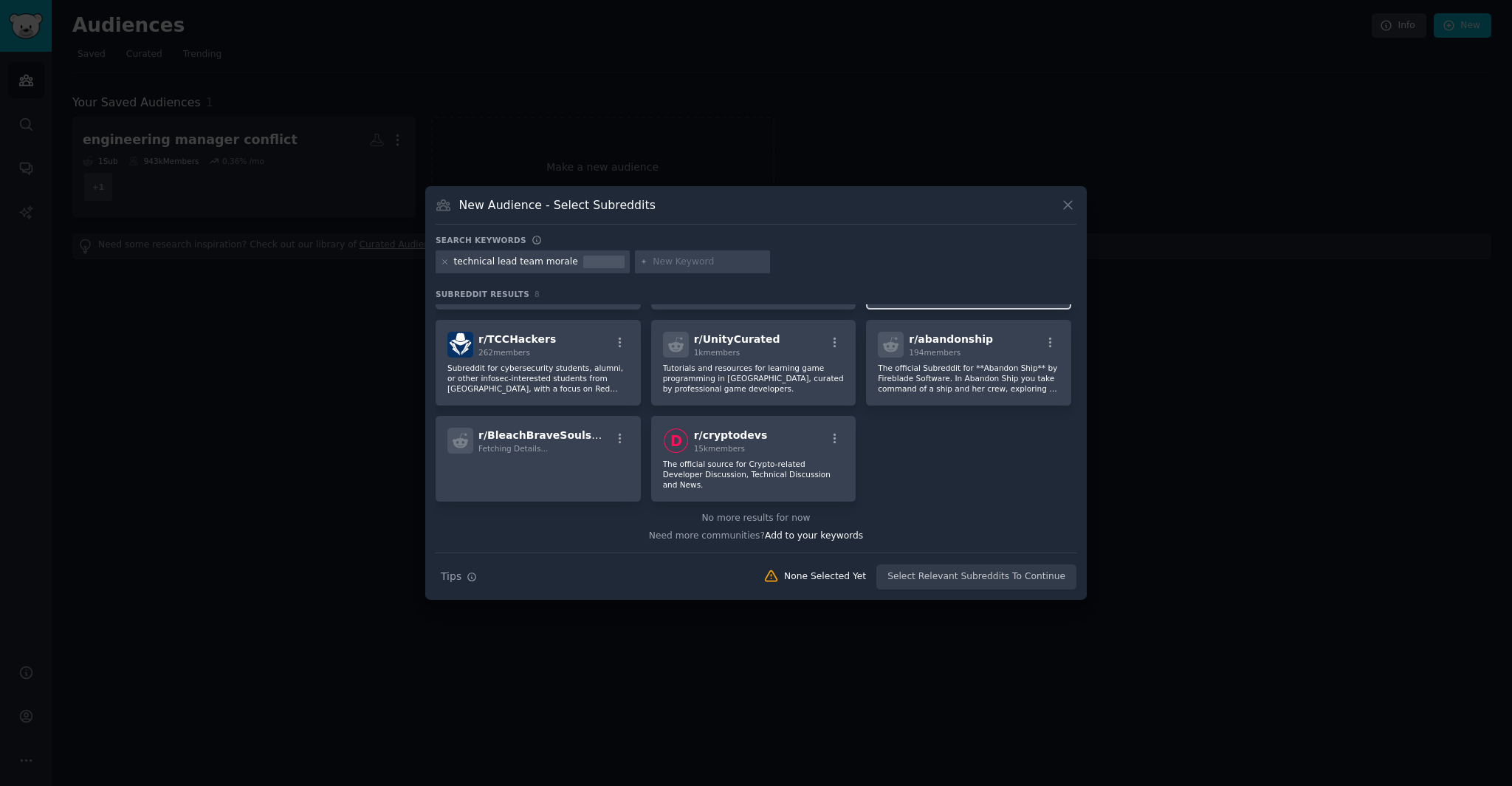
scroll to position [98, 0]
click at [443, 263] on icon at bounding box center [445, 262] width 3 height 3
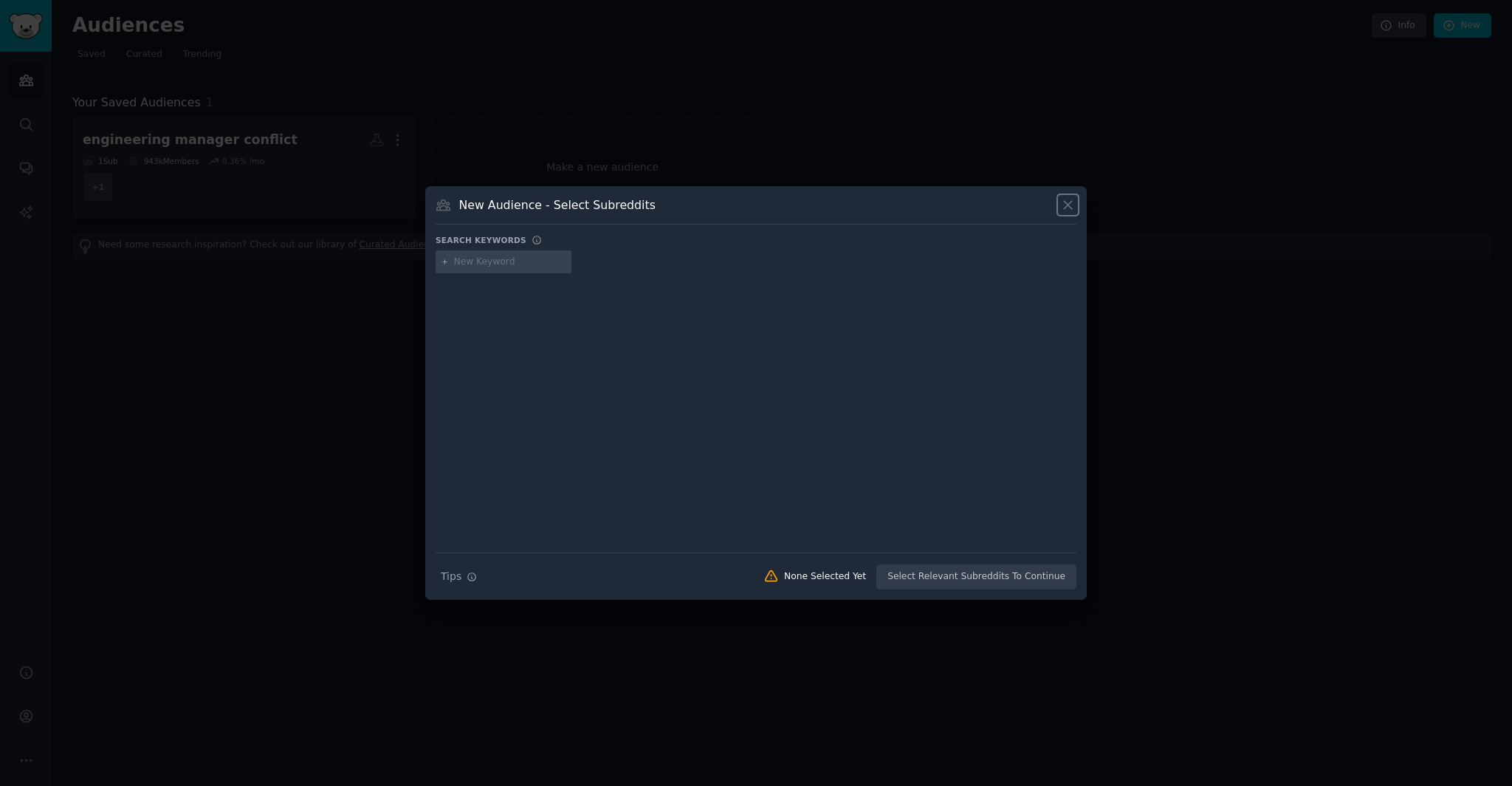
click at [1069, 210] on icon at bounding box center [1068, 205] width 15 height 15
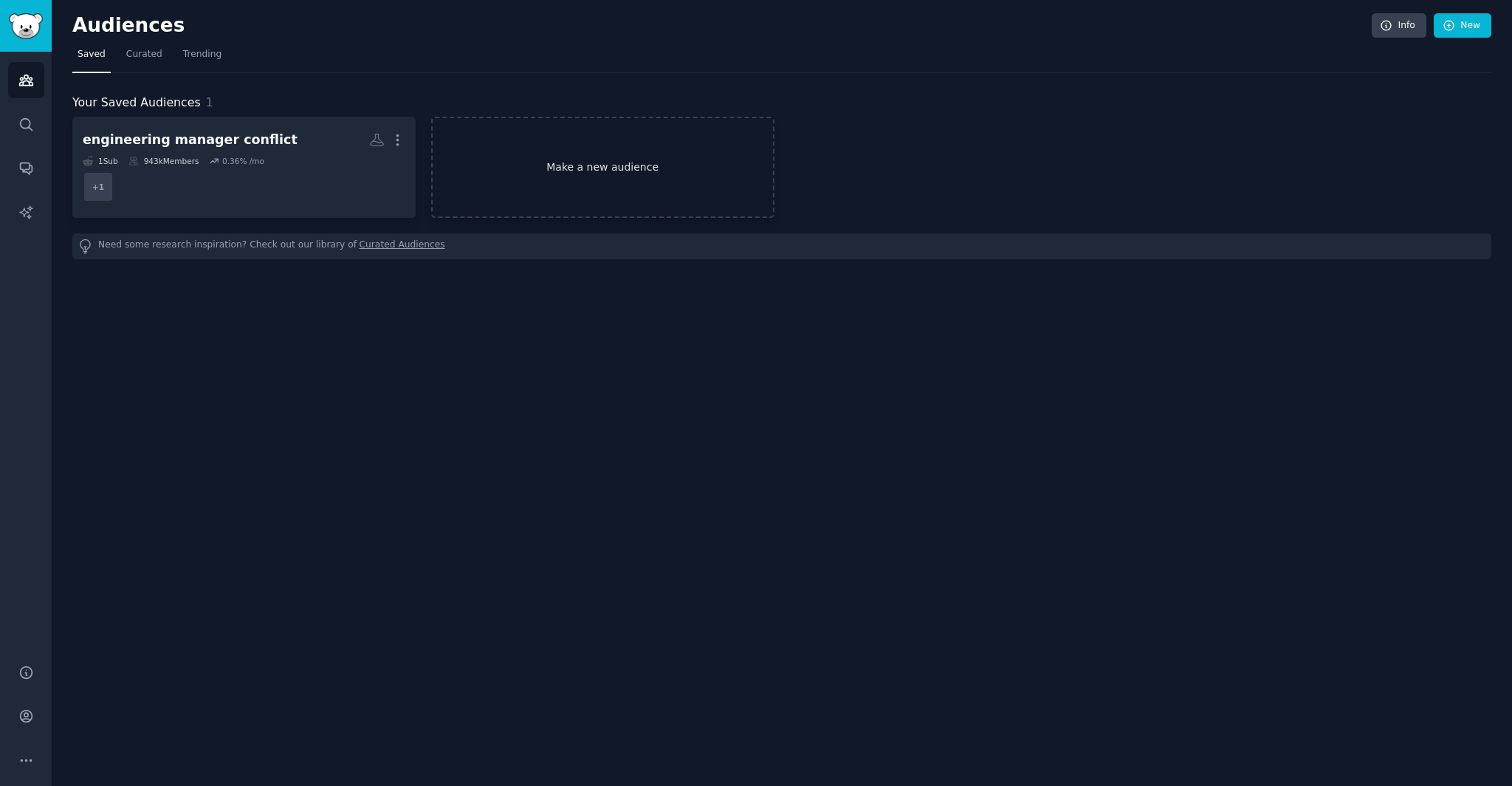
click at [571, 172] on link "Make a new audience" at bounding box center [603, 167] width 343 height 101
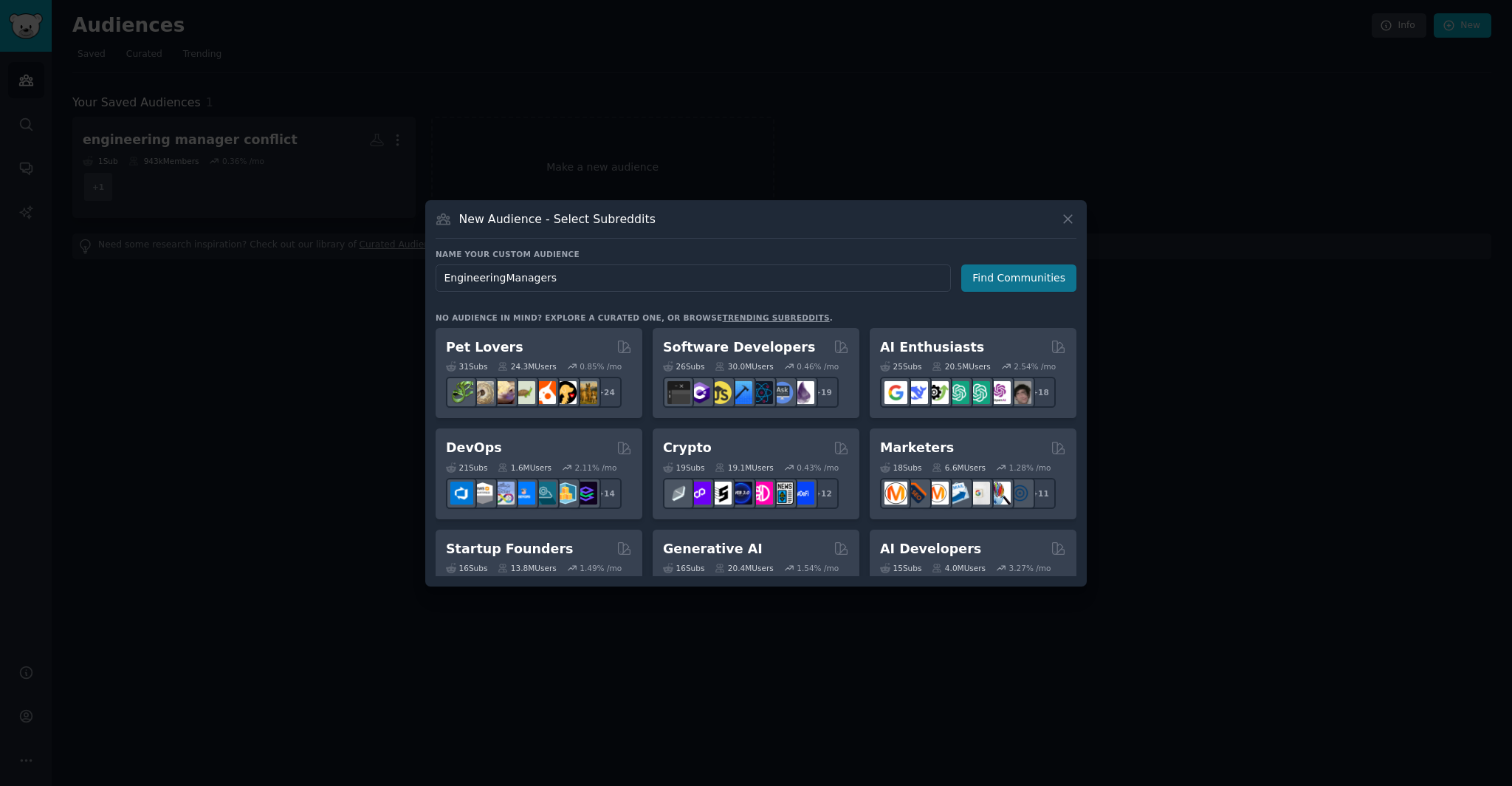
type input "EngineeringManagers"
click at [978, 280] on button "Find Communities" at bounding box center [1019, 278] width 115 height 27
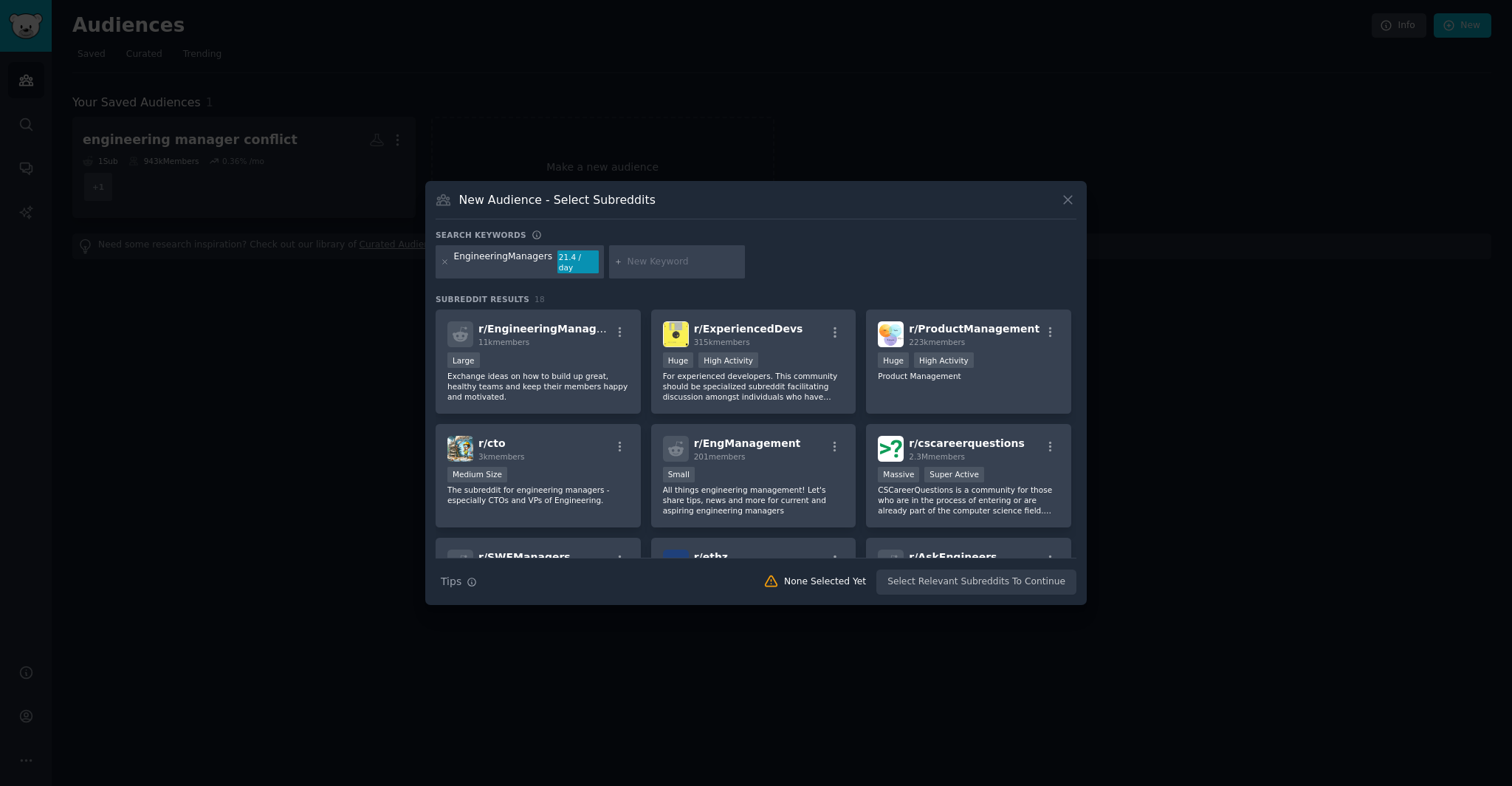
click at [647, 263] on input "text" at bounding box center [684, 263] width 113 height 14
type input "team"
click at [769, 268] on div "EngineeringManagers 21.4 / day team" at bounding box center [756, 265] width 641 height 39
click at [615, 261] on icon at bounding box center [619, 262] width 9 height 9
click at [689, 261] on input "team" at bounding box center [684, 263] width 113 height 14
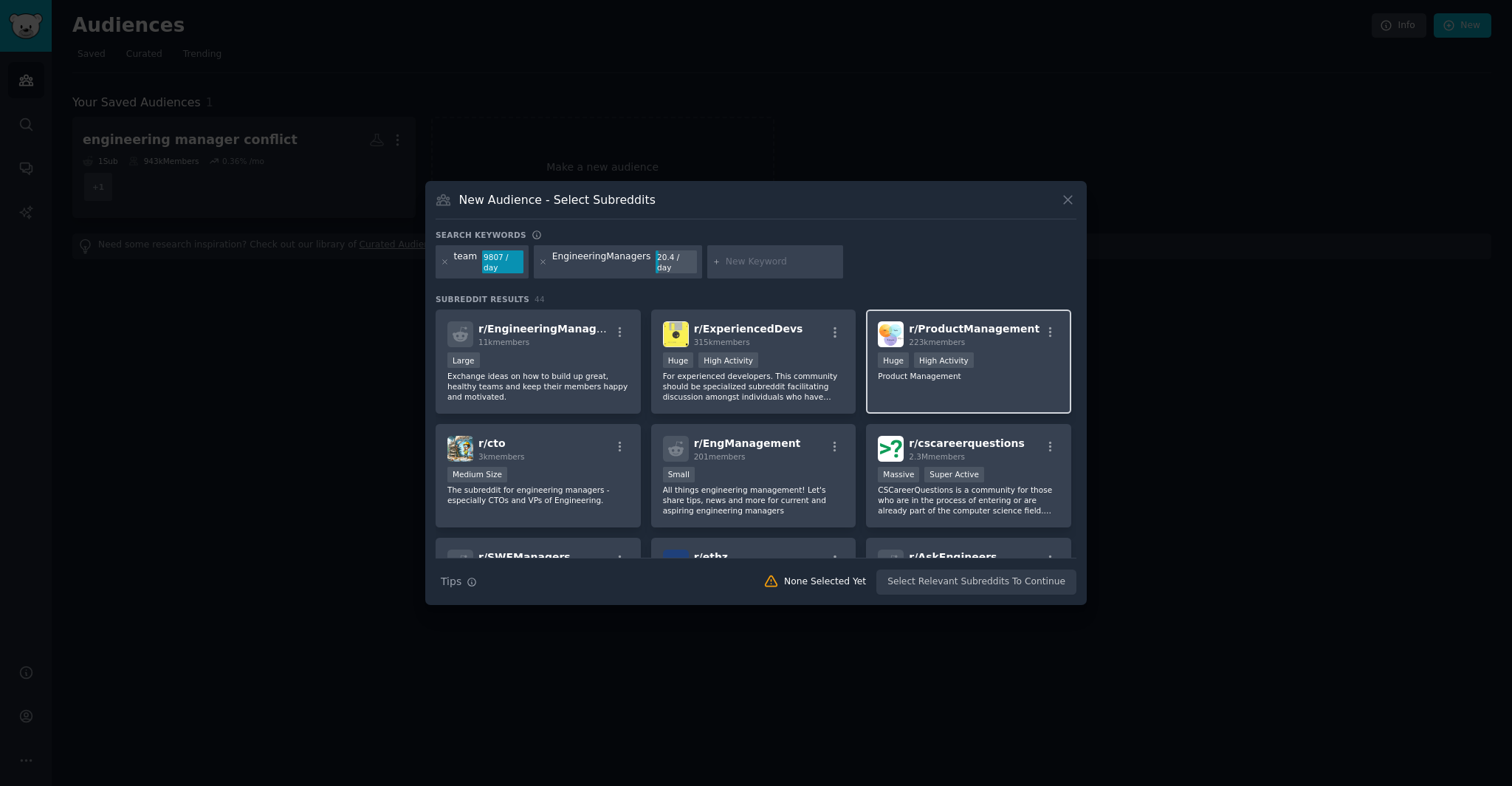
click at [985, 378] on p "Product Management" at bounding box center [968, 376] width 182 height 10
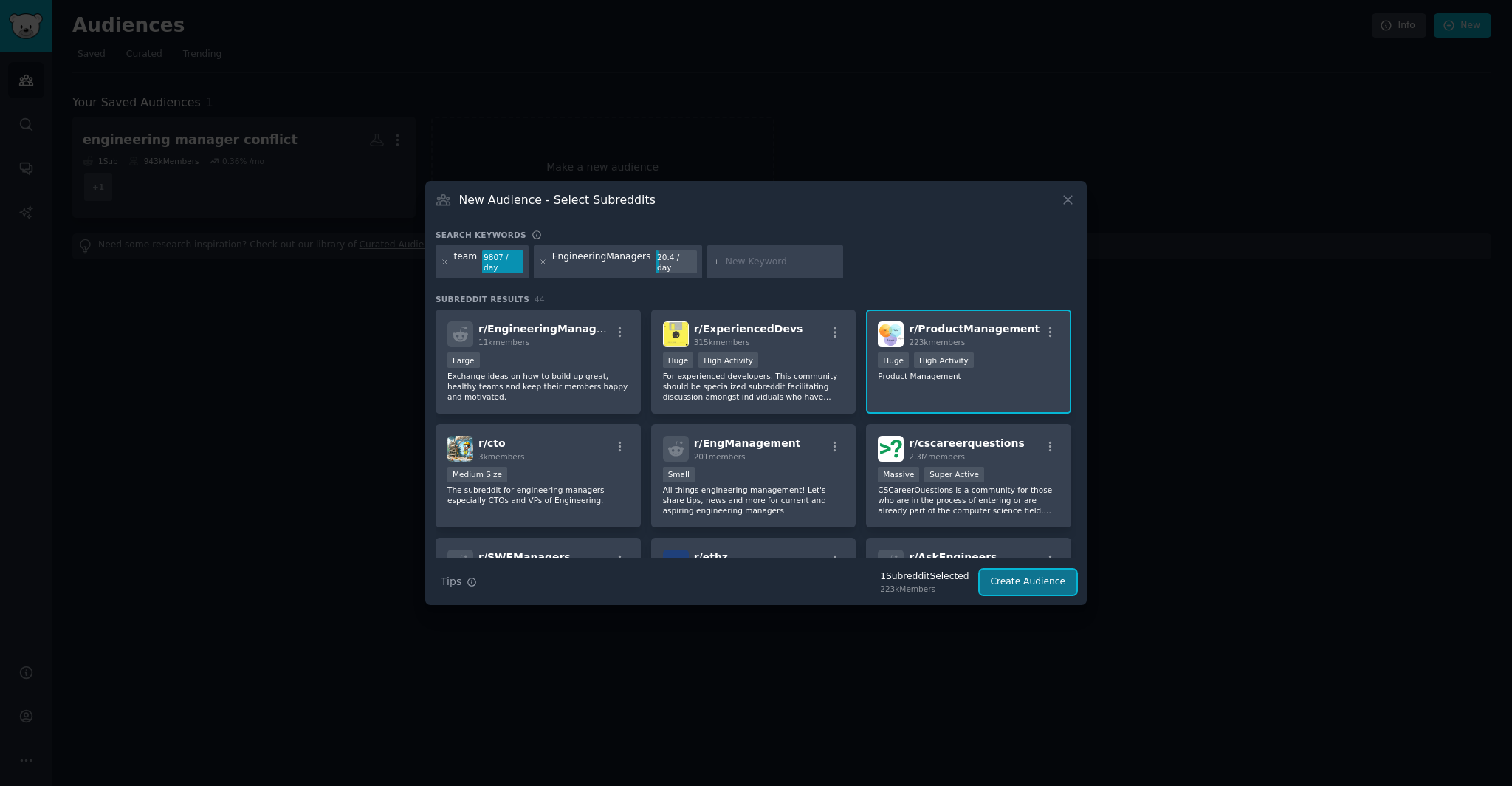
click at [1038, 581] on button "Create Audience" at bounding box center [1028, 581] width 97 height 25
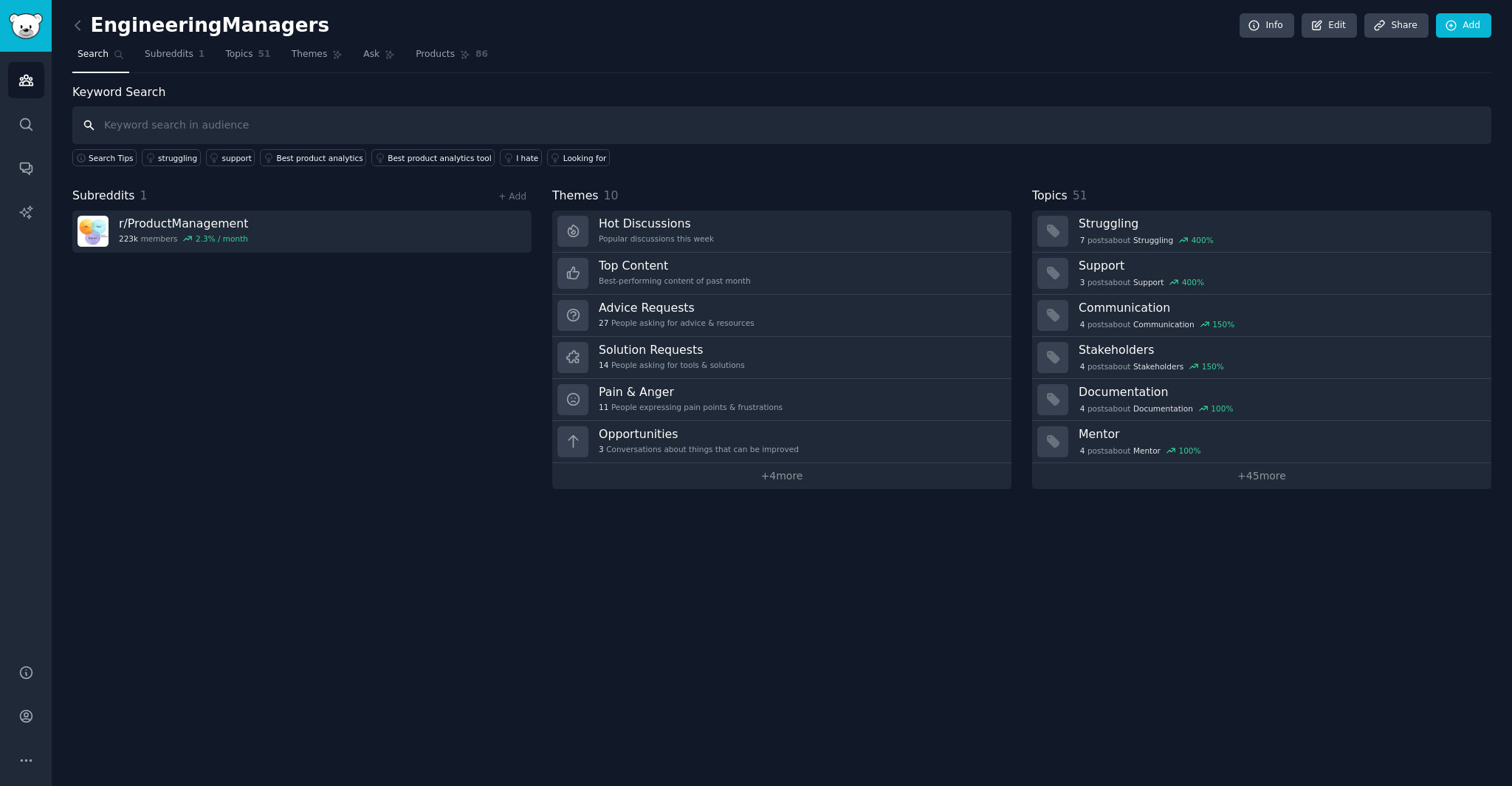
paste input "my team doesn’t communicate”"
type input "my team doesn’t communicate"
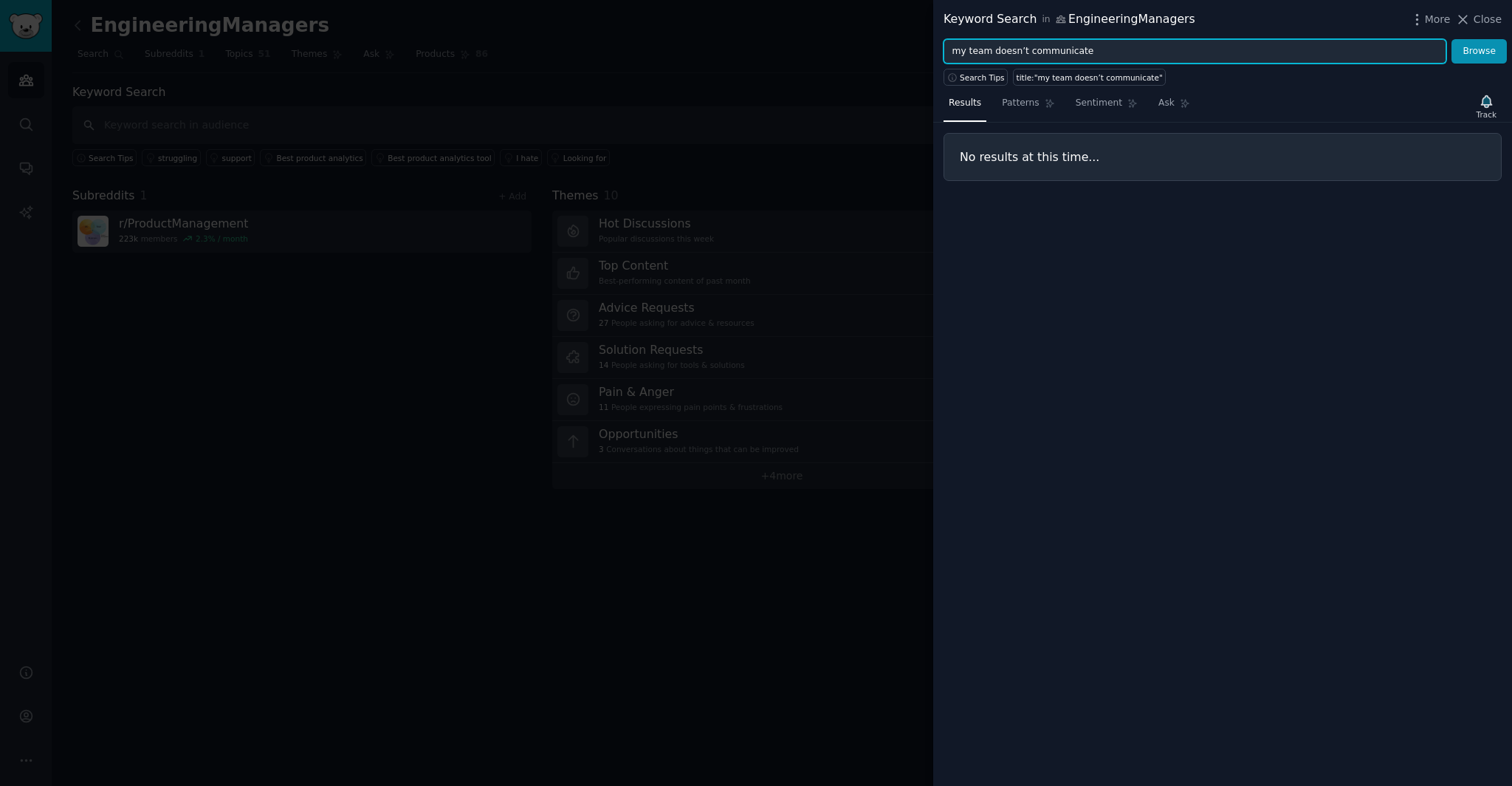
drag, startPoint x: 1024, startPoint y: 51, endPoint x: 851, endPoint y: 37, distance: 173.6
click at [851, 37] on div "Keyword Search in EngineeringManagers More Close my team doesn’t communicate Br…" at bounding box center [756, 393] width 1512 height 786
type input "communicate"
click at [1451, 39] on button "Browse" at bounding box center [1479, 51] width 55 height 25
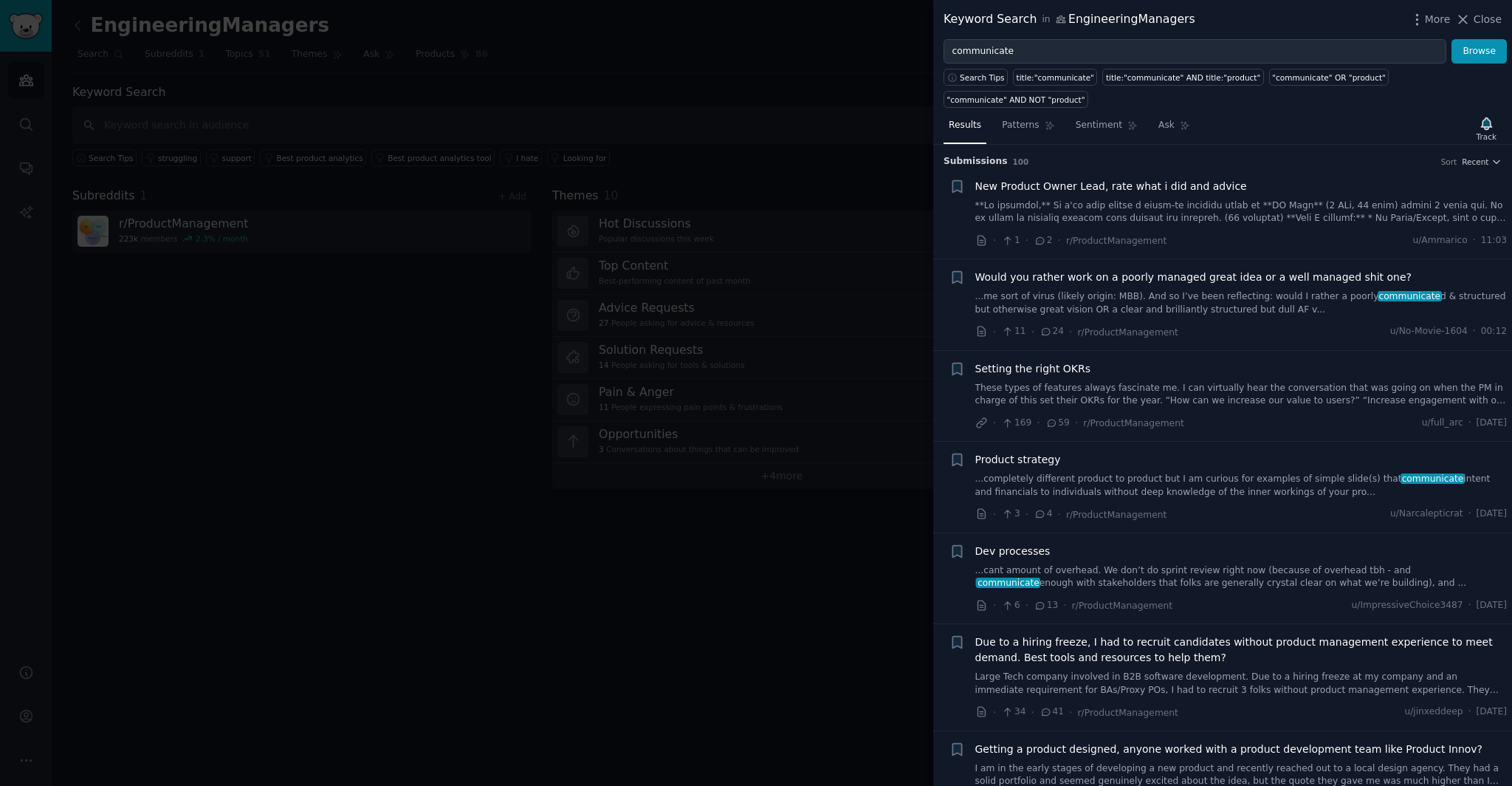
click at [659, 633] on div at bounding box center [756, 393] width 1512 height 786
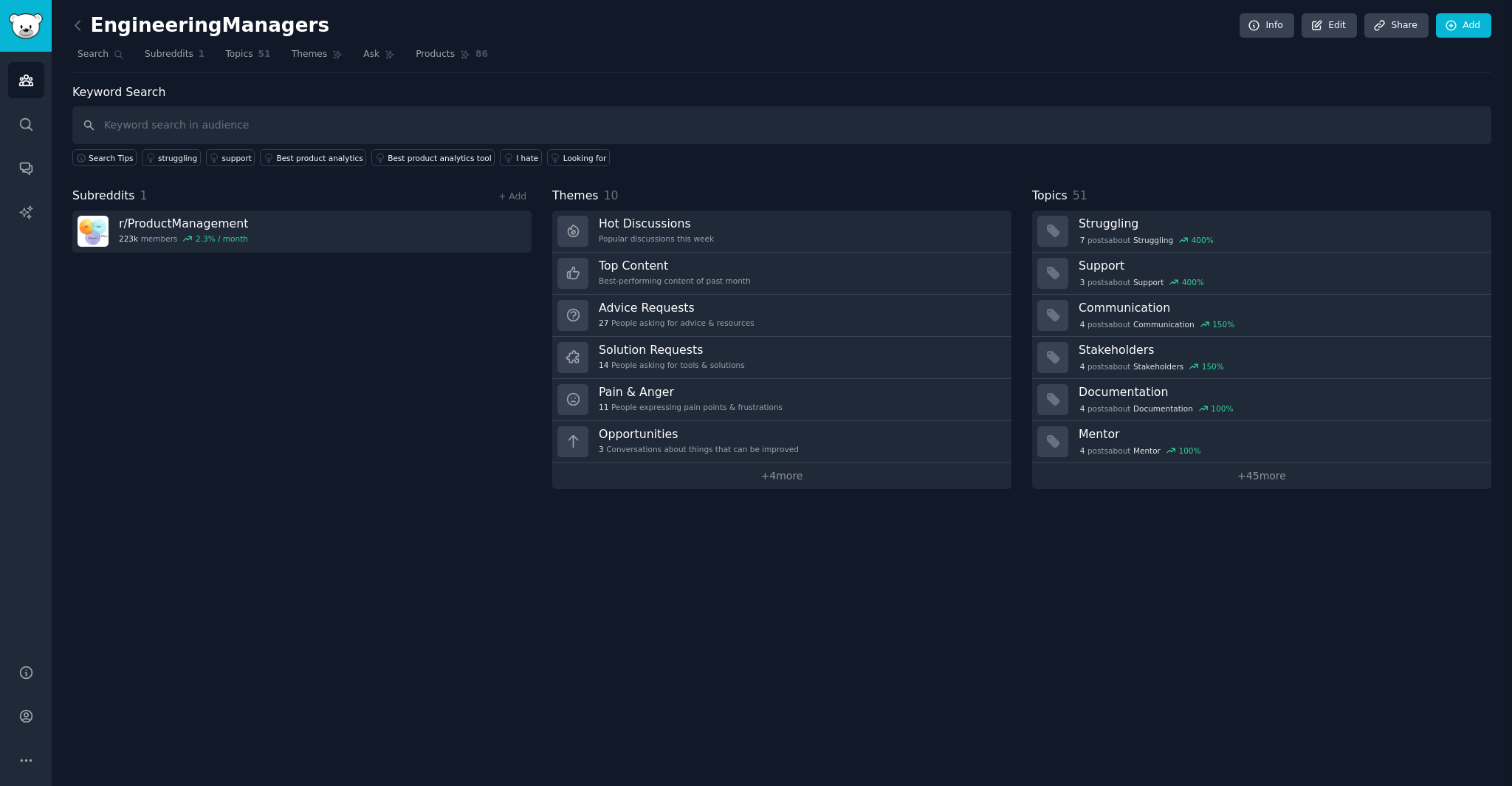
click at [654, 627] on div "EngineeringManagers Info Edit Share Add Search Subreddits 1 Topics 51 Themes As…" at bounding box center [782, 393] width 1460 height 786
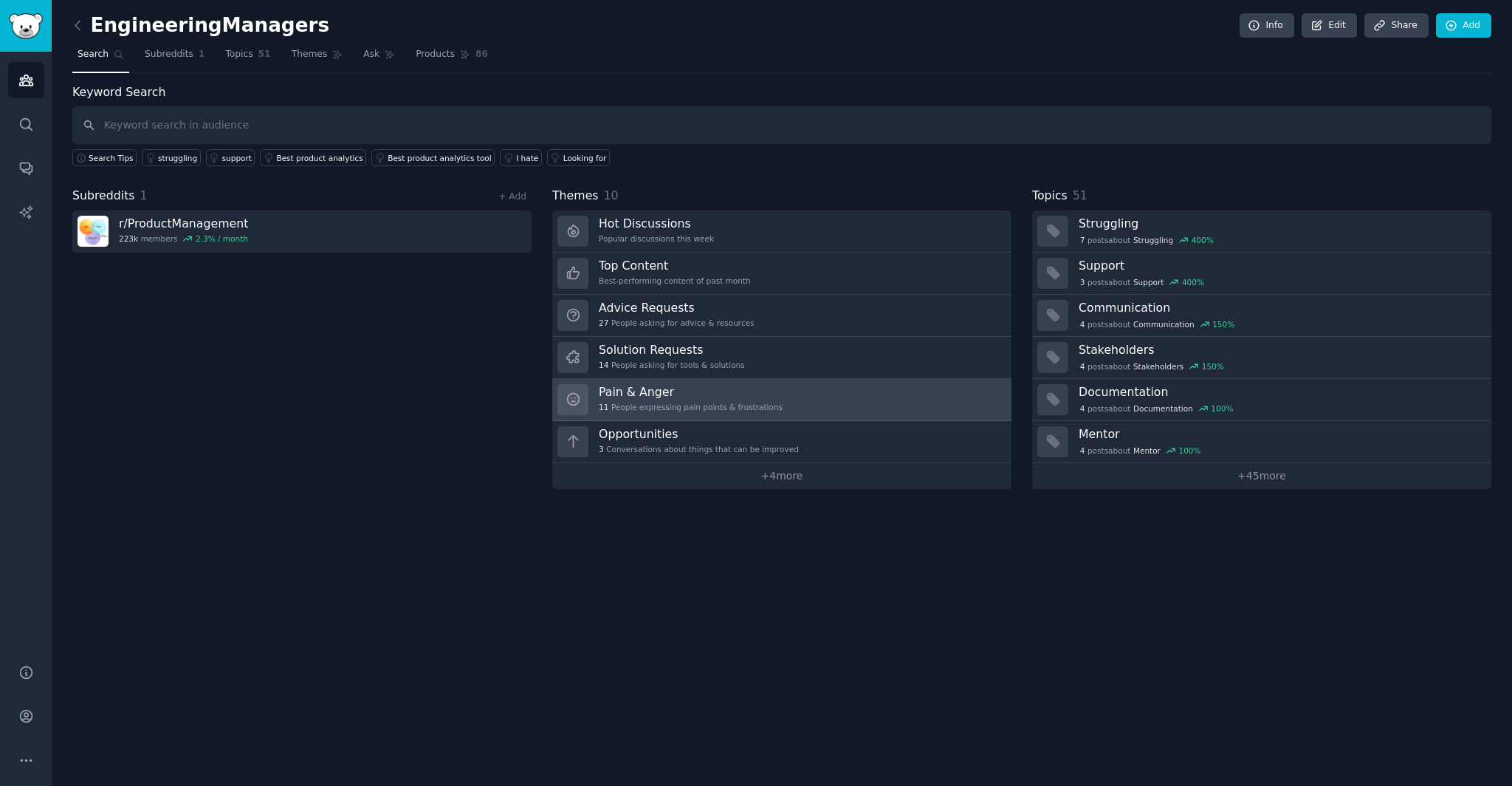
click at [659, 405] on div "11 People expressing pain points & frustrations" at bounding box center [690, 407] width 184 height 10
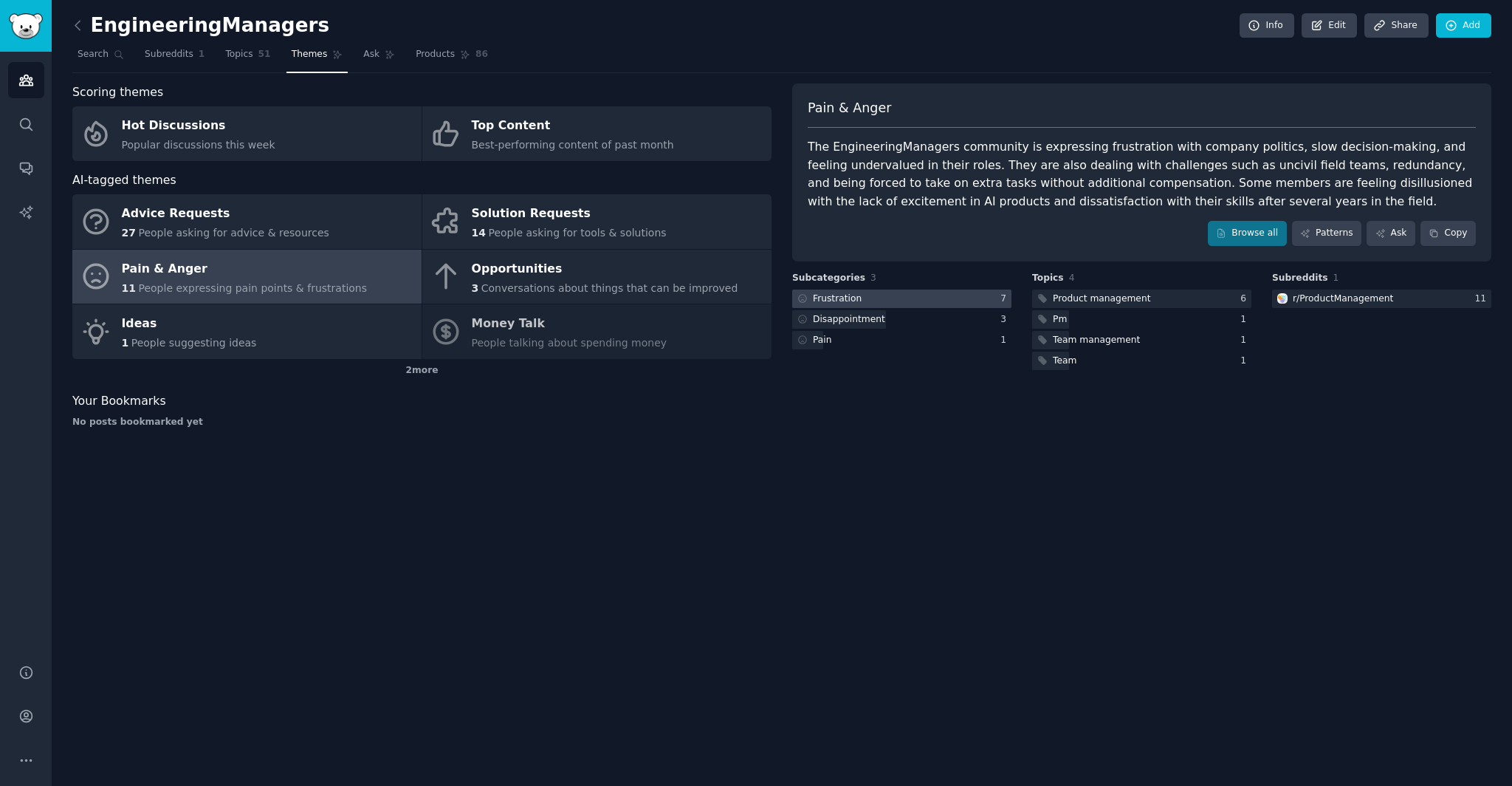
click at [840, 301] on div "Frustration" at bounding box center [837, 299] width 49 height 14
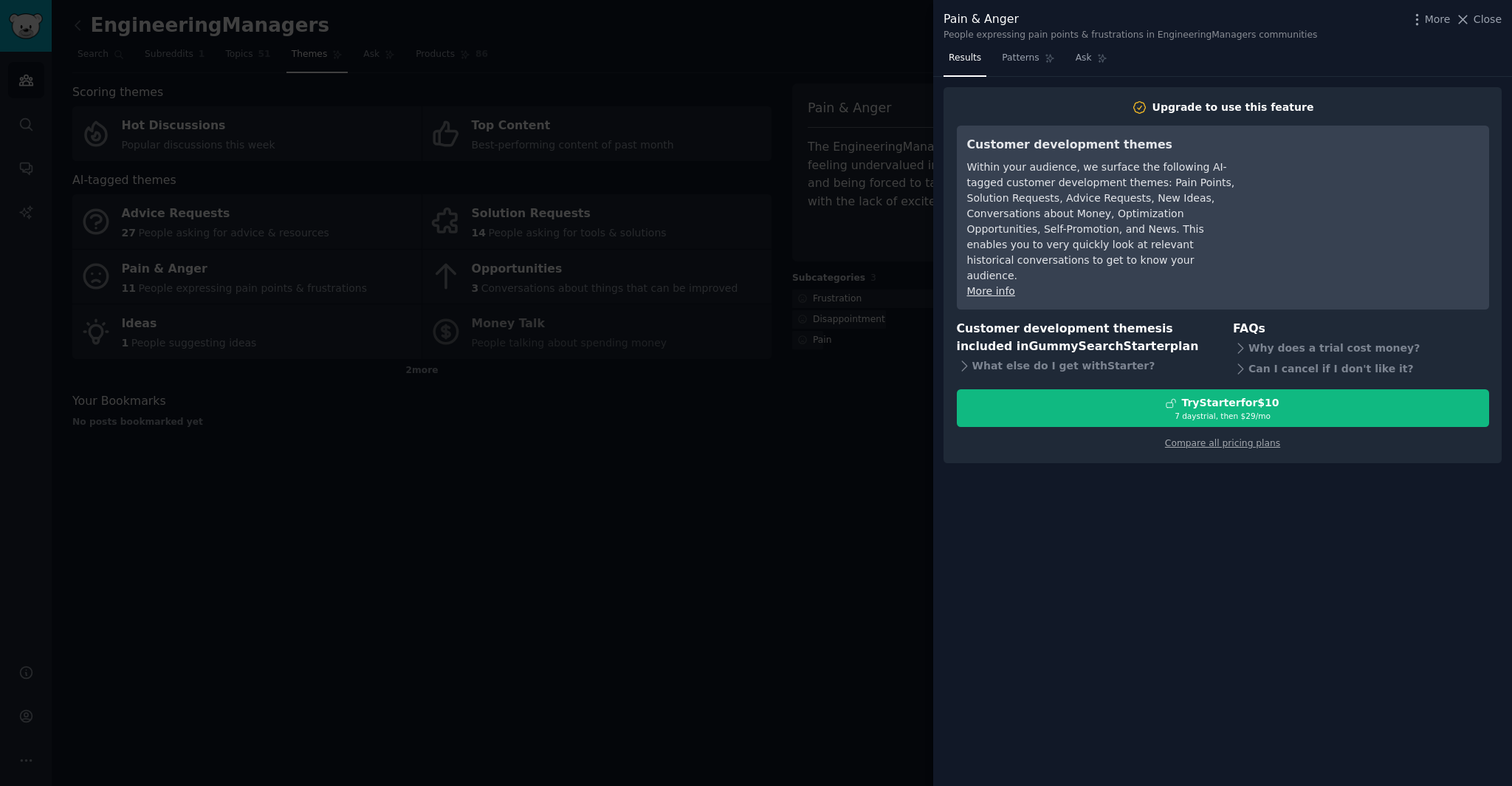
click at [857, 462] on div at bounding box center [756, 393] width 1512 height 786
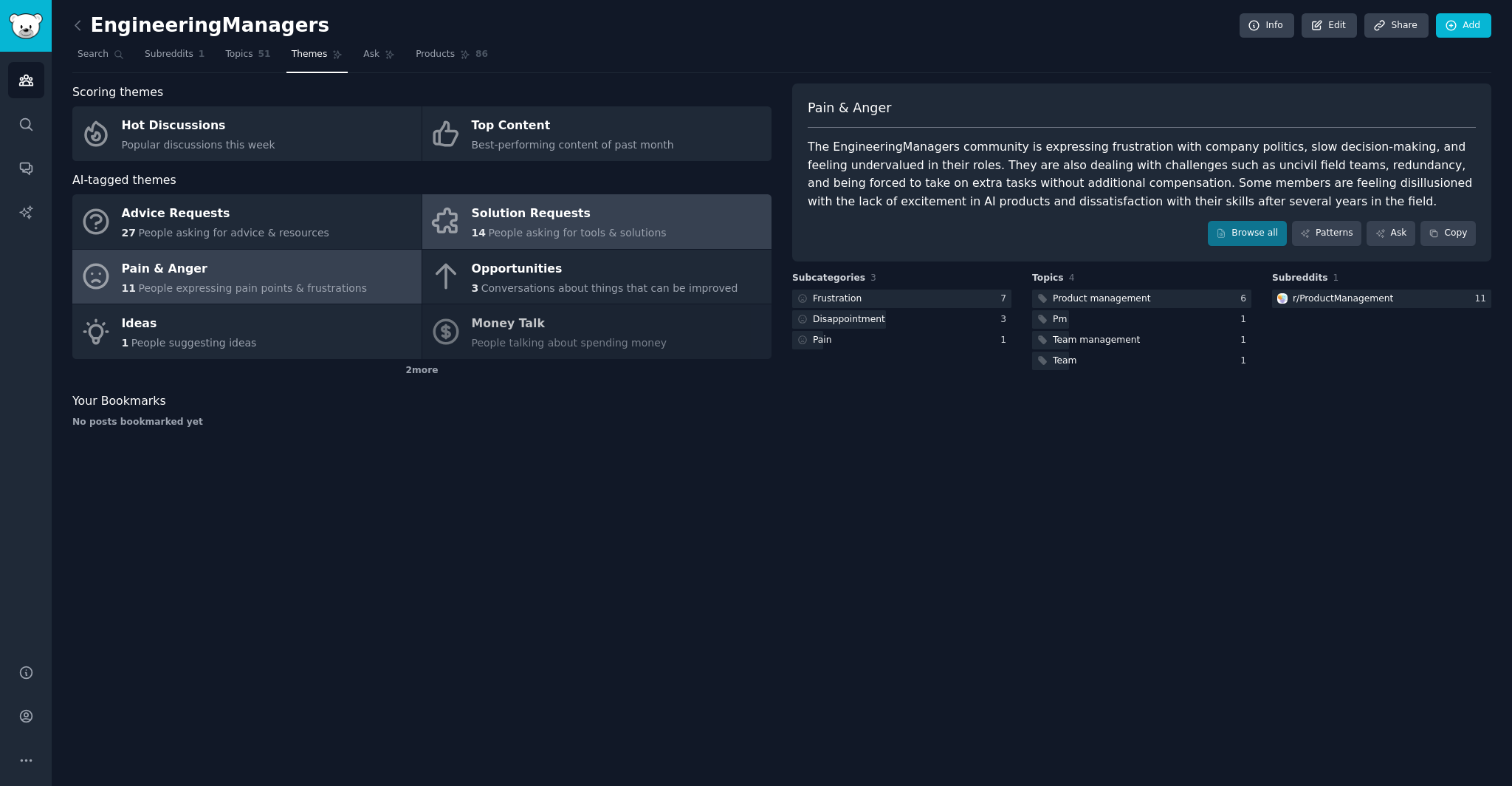
click at [492, 223] on div "Solution Requests" at bounding box center [568, 214] width 195 height 24
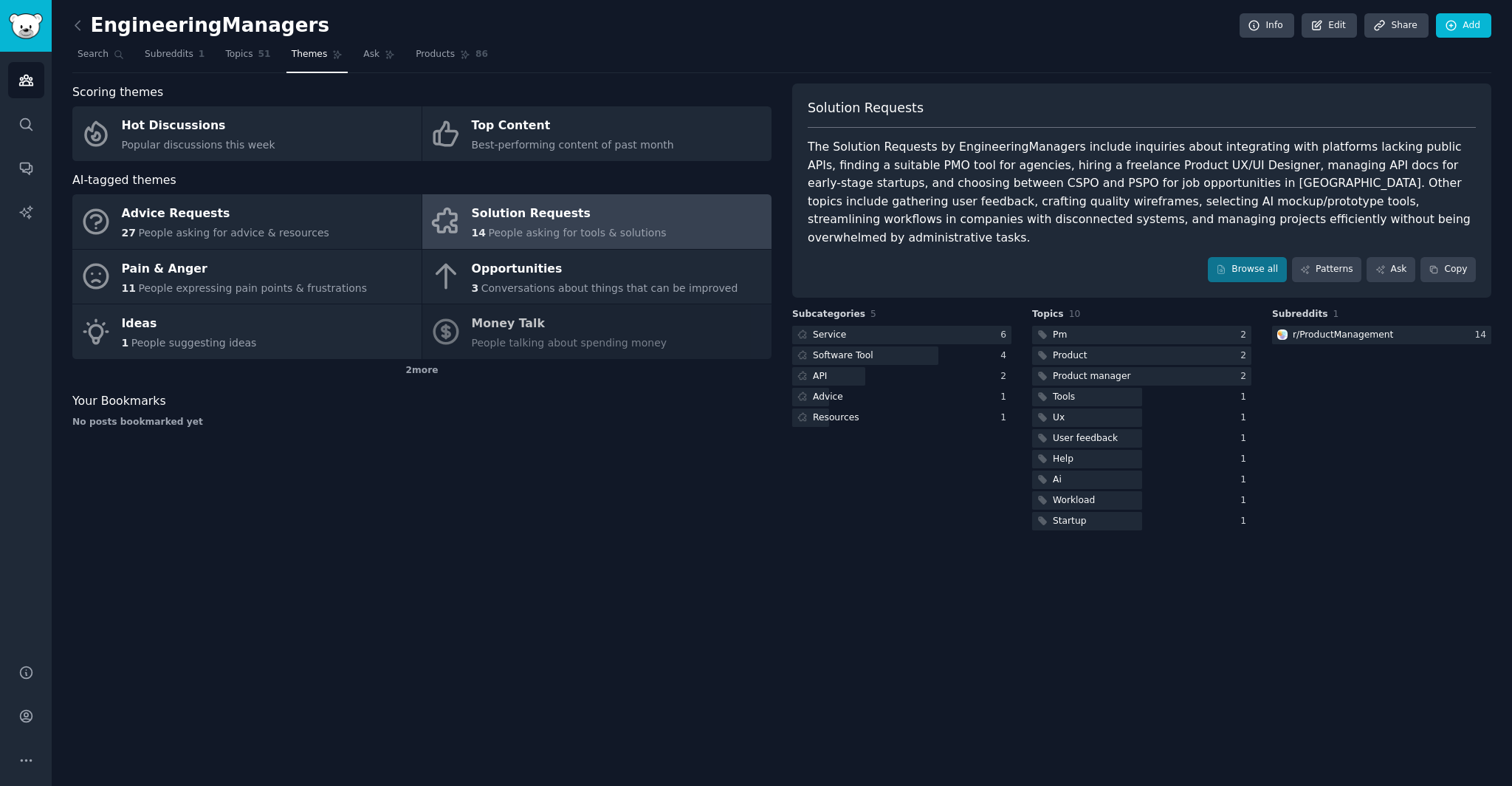
click at [332, 571] on div "EngineeringManagers Info Edit Share Add Search Subreddits 1 Topics 51 Themes As…" at bounding box center [782, 393] width 1460 height 786
